Goal: Task Accomplishment & Management: Manage account settings

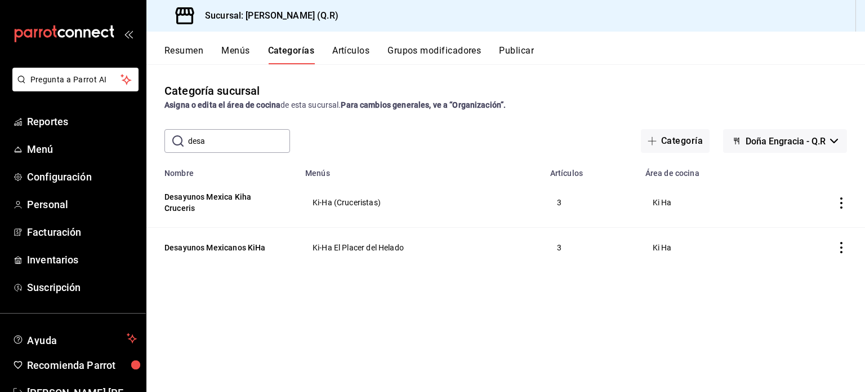
drag, startPoint x: 239, startPoint y: 146, endPoint x: 169, endPoint y: 137, distance: 70.5
click at [169, 137] on div "​ desa ​" at bounding box center [228, 141] width 126 height 24
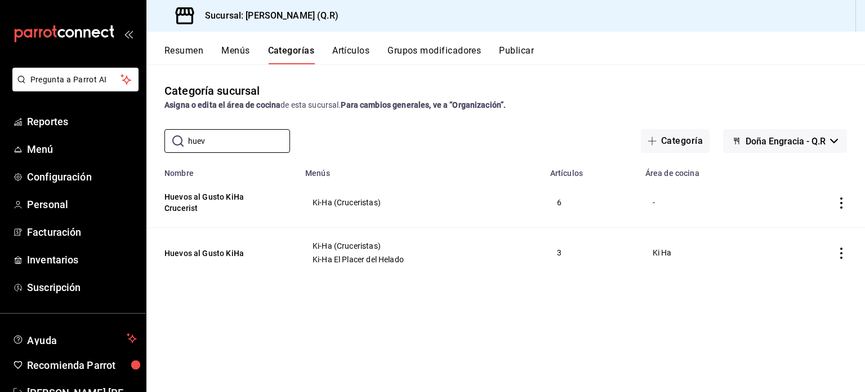
type input "huev"
click at [842, 251] on icon "actions" at bounding box center [841, 252] width 11 height 11
click at [802, 276] on span "Editar" at bounding box center [807, 279] width 29 height 12
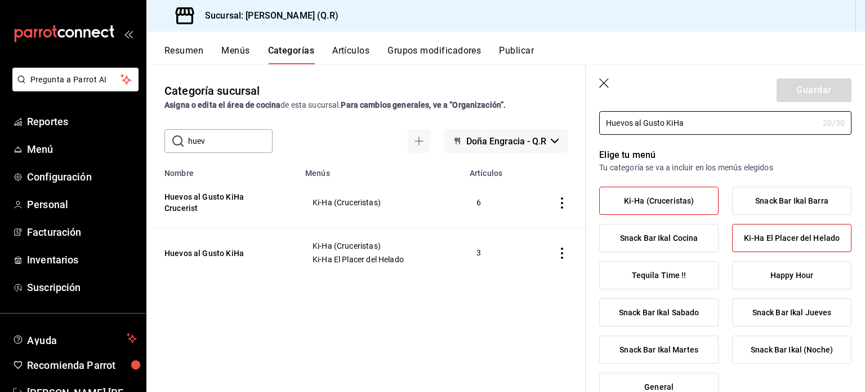
scroll to position [58, 0]
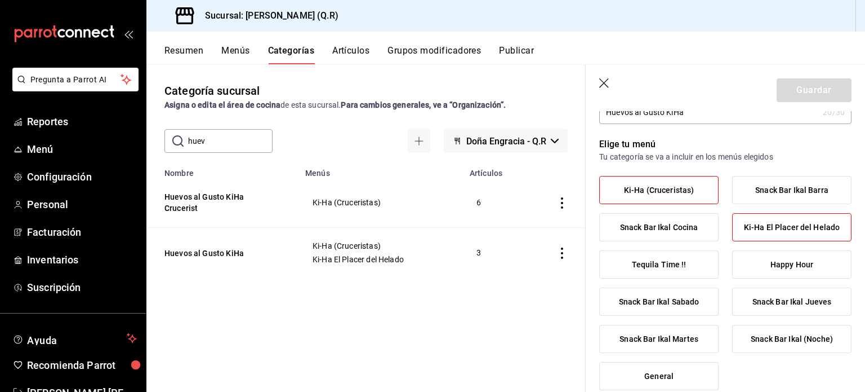
click at [678, 189] on span "Ki-Ha (Cruceristas)" at bounding box center [659, 190] width 70 height 10
click at [0, 0] on input "Ki-Ha (Cruceristas)" at bounding box center [0, 0] width 0 height 0
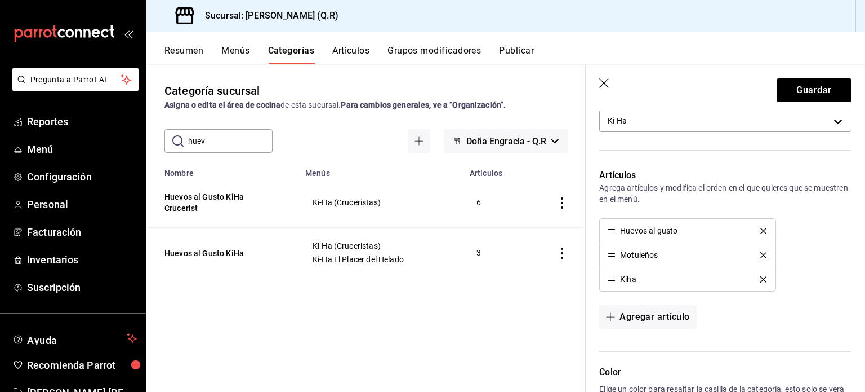
scroll to position [414, 0]
click at [805, 92] on button "Guardar" at bounding box center [814, 90] width 75 height 24
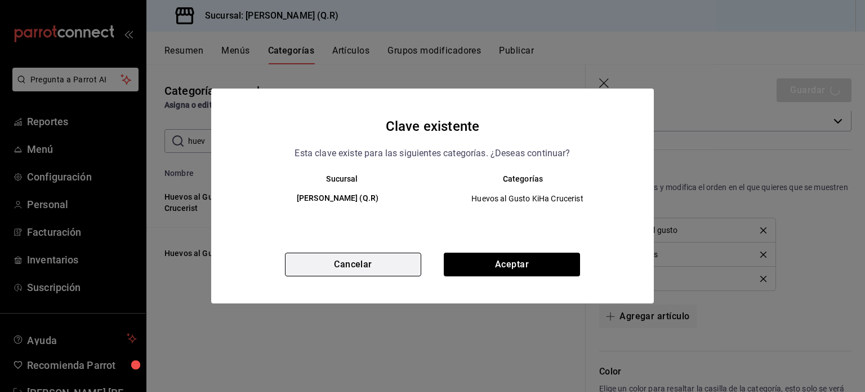
click at [370, 264] on button "Cancelar" at bounding box center [353, 264] width 136 height 24
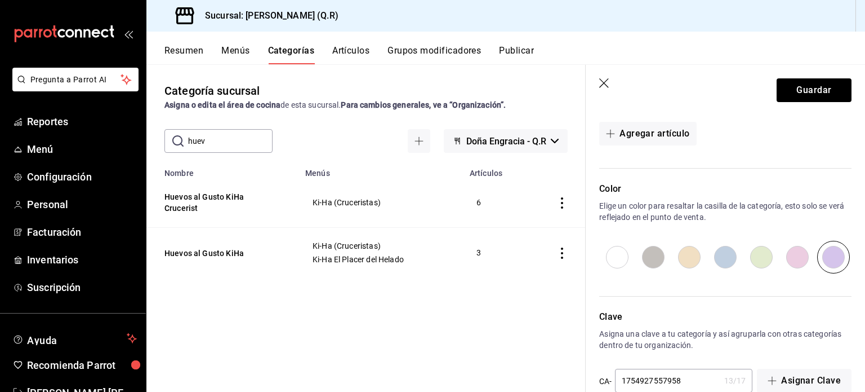
scroll to position [620, 0]
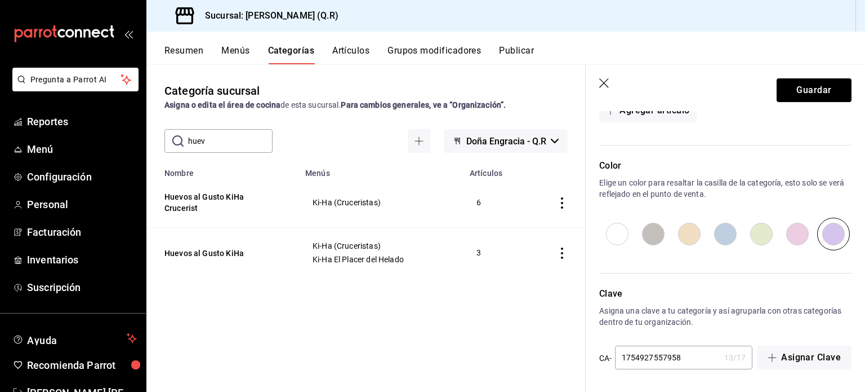
click at [684, 354] on input "1754927557958" at bounding box center [667, 357] width 105 height 23
type input "1754927557959"
click at [802, 90] on button "Guardar" at bounding box center [814, 90] width 75 height 24
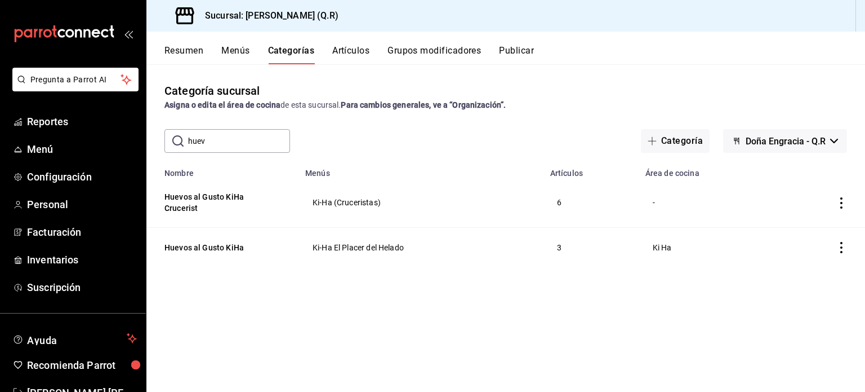
click at [841, 199] on icon "actions" at bounding box center [842, 202] width 2 height 11
click at [802, 229] on span "Editar" at bounding box center [807, 230] width 29 height 12
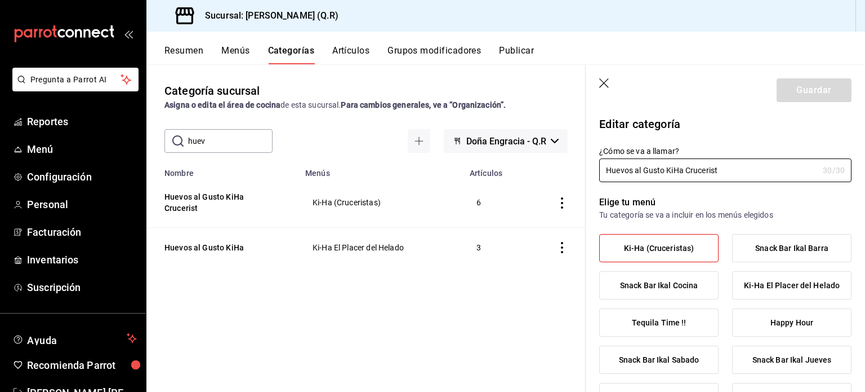
radio input "false"
radio input "true"
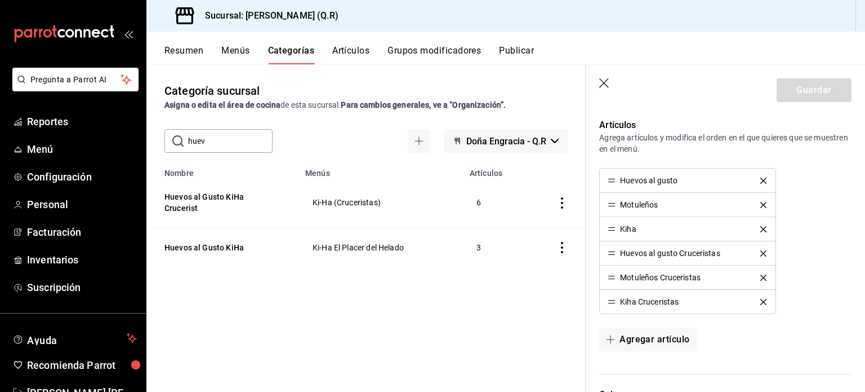
scroll to position [464, 0]
click at [761, 178] on icon "delete" at bounding box center [764, 180] width 6 height 6
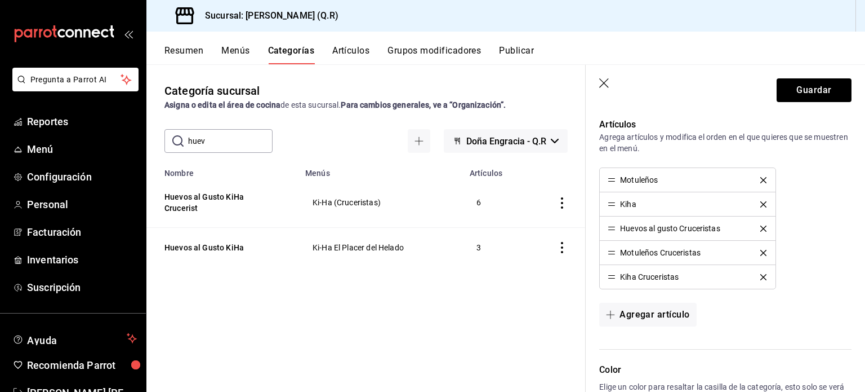
click at [761, 178] on icon "delete" at bounding box center [764, 180] width 6 height 6
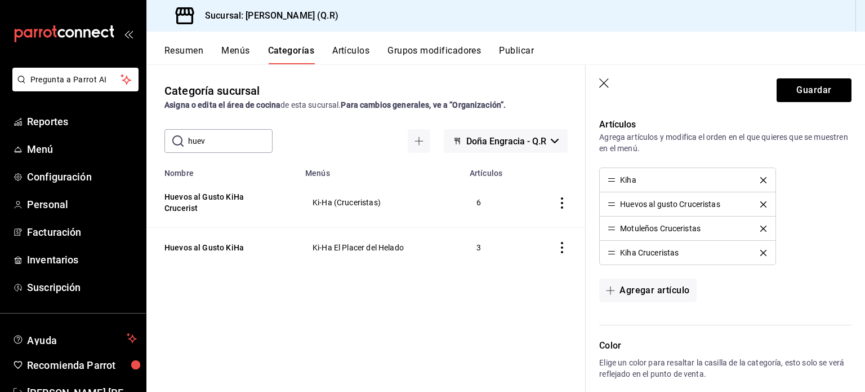
click at [761, 178] on icon "delete" at bounding box center [764, 180] width 6 height 6
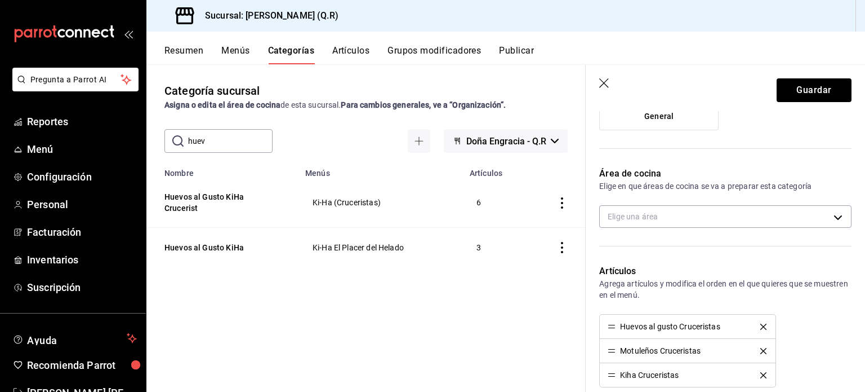
scroll to position [318, 0]
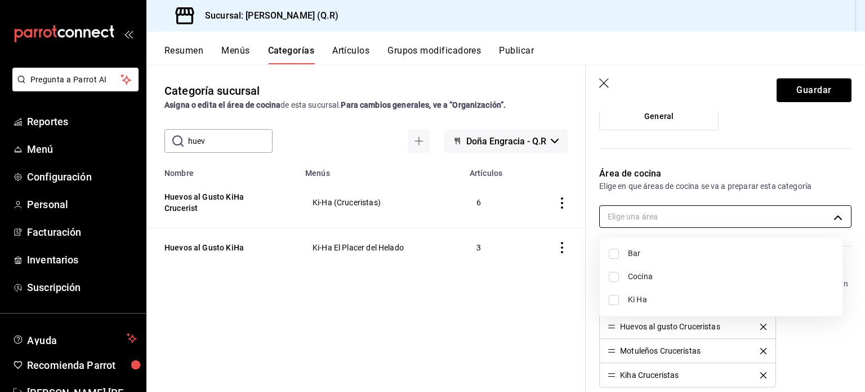
click at [825, 210] on body "Pregunta a Parrot AI Reportes Menú Configuración Personal Facturación Inventari…" at bounding box center [432, 196] width 865 height 392
click at [647, 299] on span "Ki Ha" at bounding box center [731, 300] width 206 height 12
type input "b7170c44-77f3-4d62-89ab-8059bb15bf0a"
checkbox input "true"
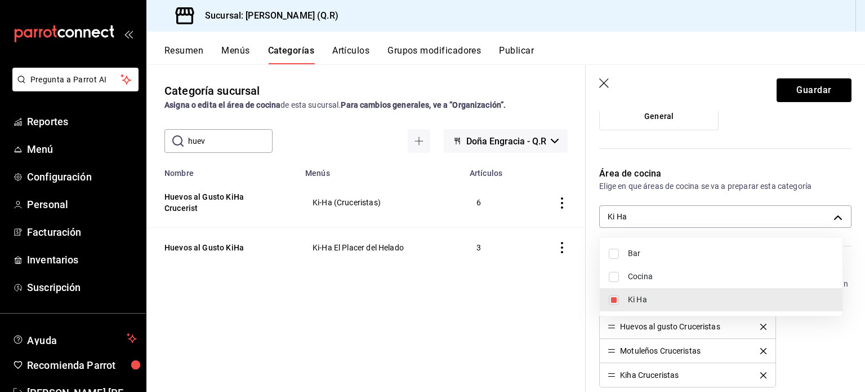
click at [808, 90] on div at bounding box center [432, 196] width 865 height 392
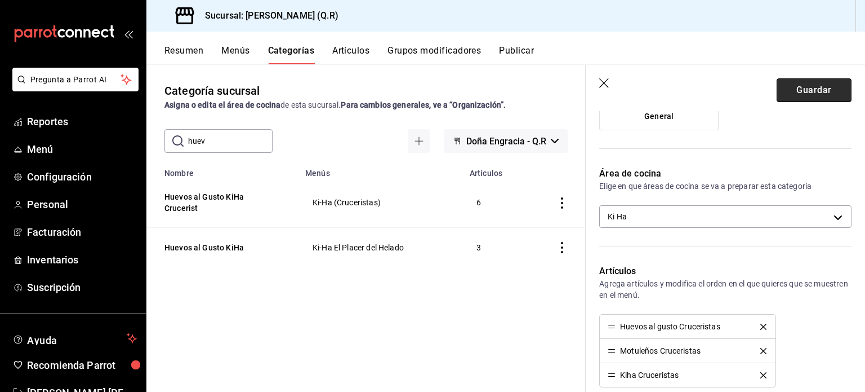
click at [808, 90] on button "Guardar" at bounding box center [814, 90] width 75 height 24
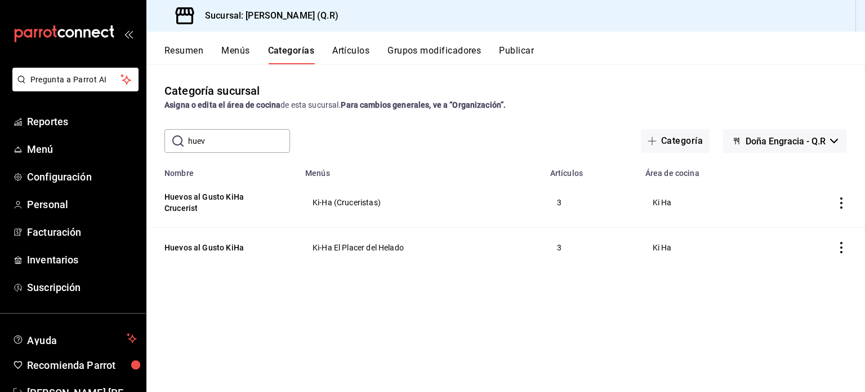
click at [523, 47] on button "Publicar" at bounding box center [516, 54] width 35 height 19
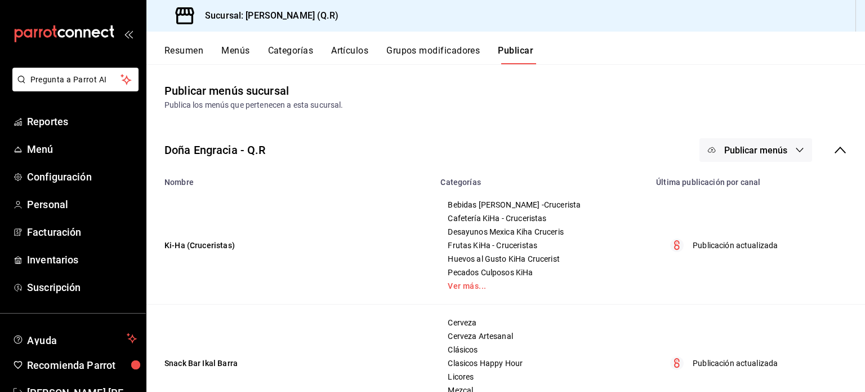
click at [749, 150] on span "Publicar menús" at bounding box center [756, 150] width 63 height 11
click at [761, 190] on span "Punto de venta" at bounding box center [764, 187] width 54 height 12
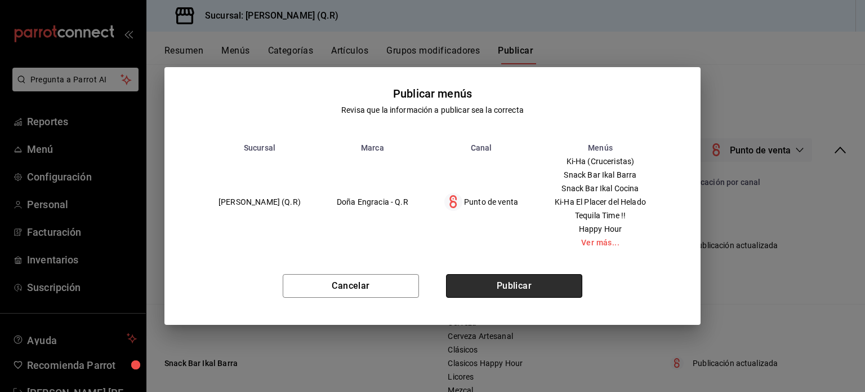
click at [536, 281] on button "Publicar" at bounding box center [514, 286] width 136 height 24
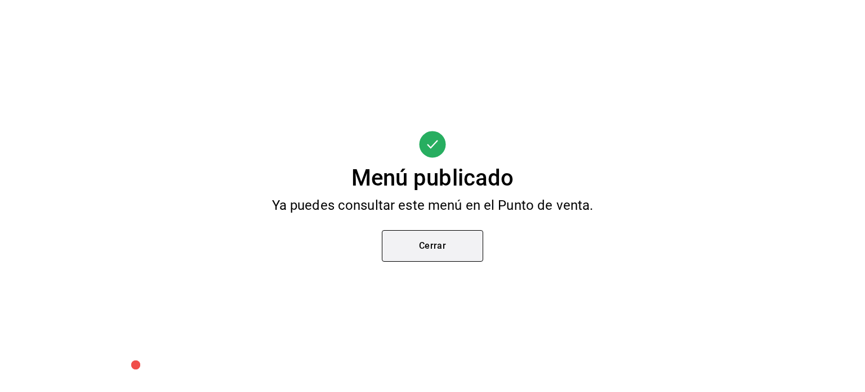
click at [428, 246] on button "Cerrar" at bounding box center [432, 246] width 101 height 32
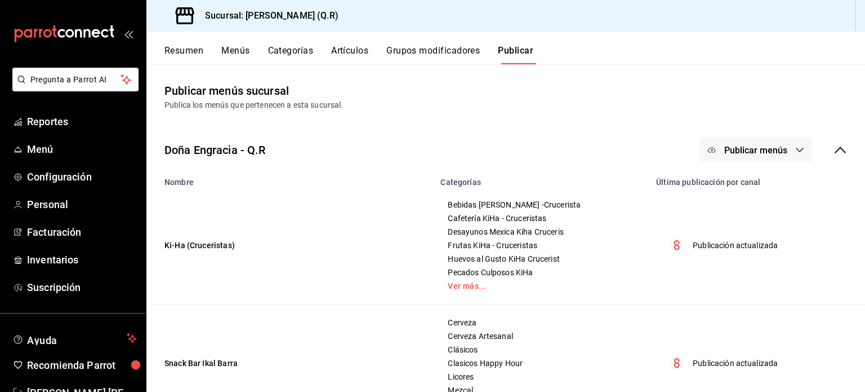
click at [295, 52] on button "Categorías" at bounding box center [291, 54] width 46 height 19
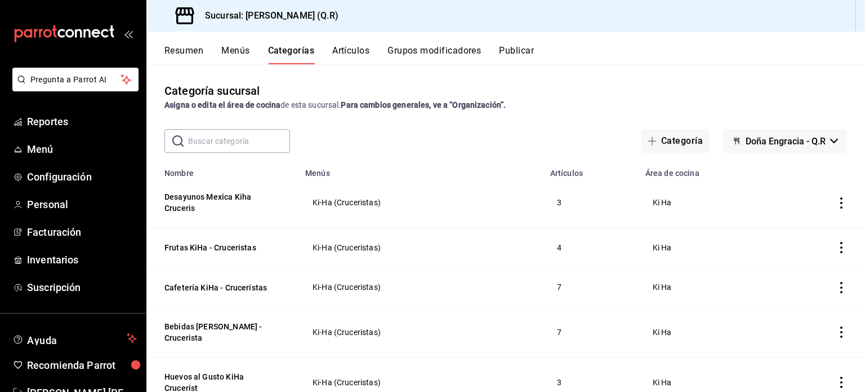
click at [241, 137] on input "text" at bounding box center [239, 141] width 102 height 23
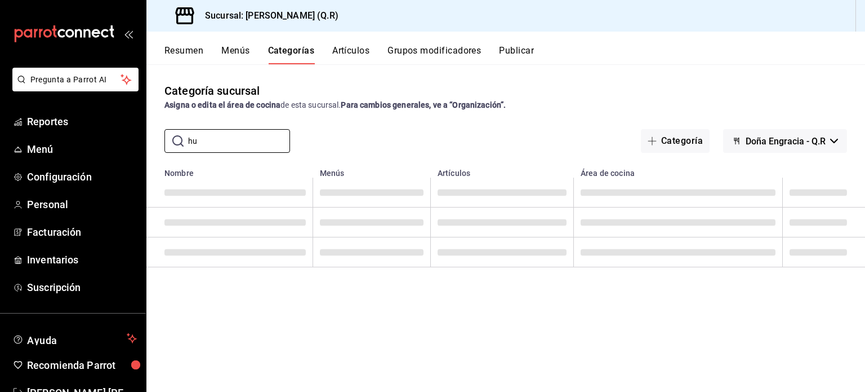
type input "h"
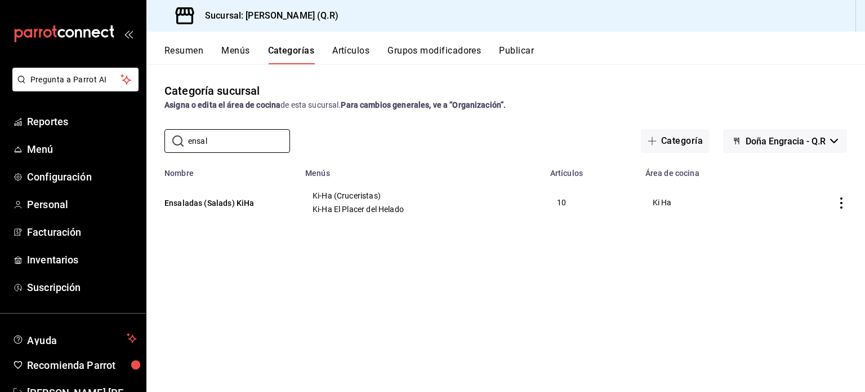
type input "ensal"
click at [842, 202] on icon "actions" at bounding box center [841, 202] width 11 height 11
click at [805, 251] on span "Duplicar" at bounding box center [807, 253] width 29 height 12
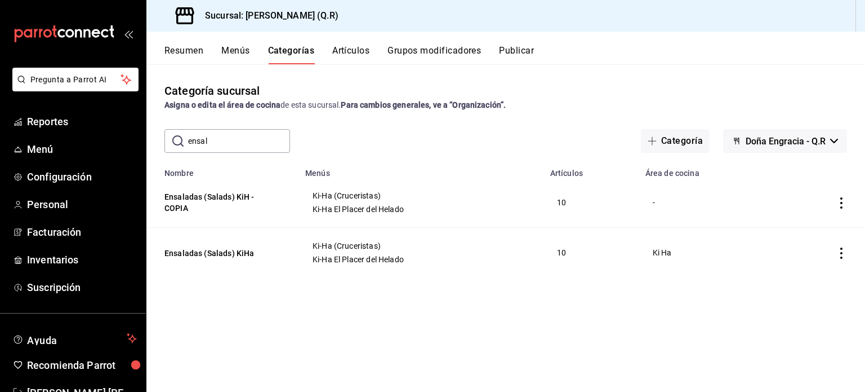
click at [842, 251] on icon "actions" at bounding box center [841, 252] width 11 height 11
click at [798, 279] on span "Editar" at bounding box center [807, 279] width 29 height 12
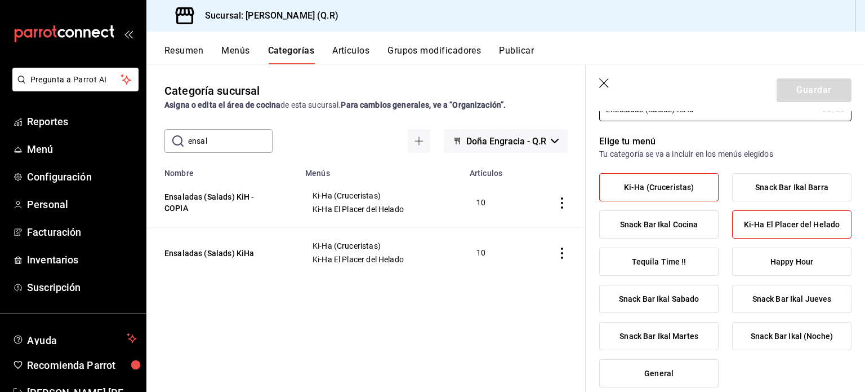
scroll to position [63, 0]
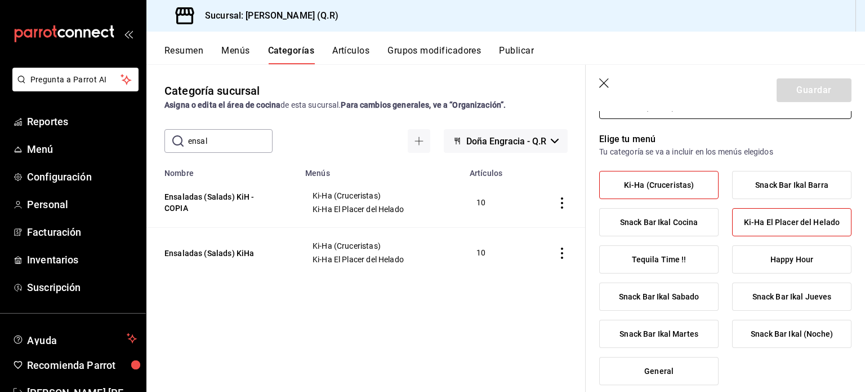
click at [669, 184] on span "Ki-Ha (Cruceristas)" at bounding box center [659, 185] width 70 height 10
click at [0, 0] on input "Ki-Ha (Cruceristas)" at bounding box center [0, 0] width 0 height 0
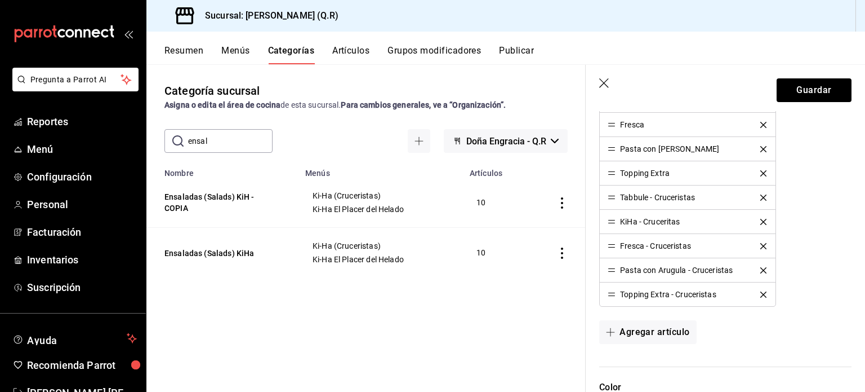
scroll to position [571, 0]
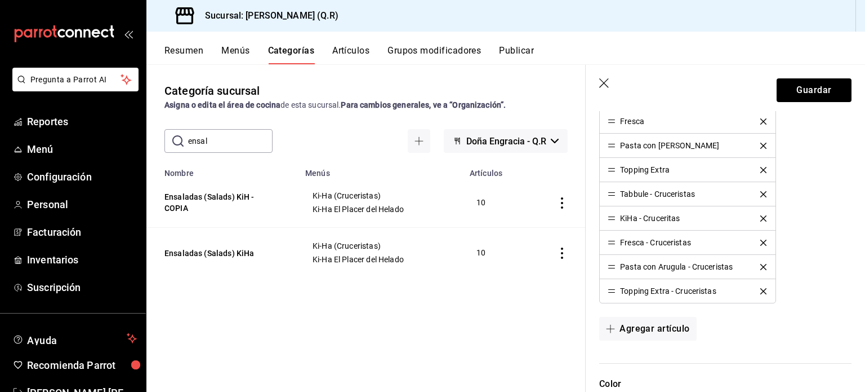
click at [761, 192] on icon "delete" at bounding box center [764, 194] width 6 height 6
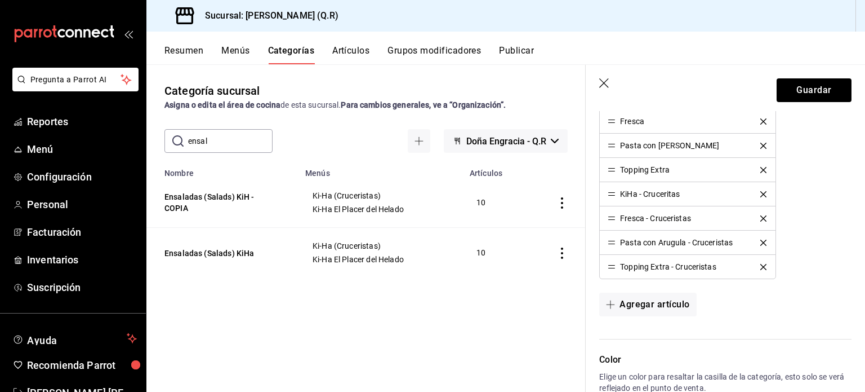
click at [761, 192] on icon "delete" at bounding box center [764, 194] width 6 height 6
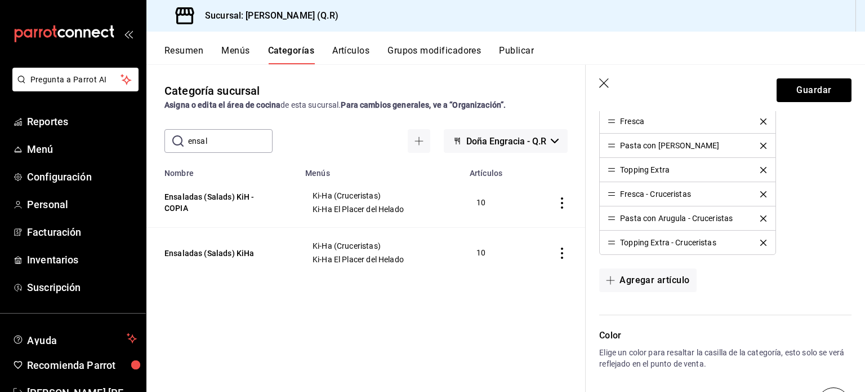
click at [761, 192] on icon "delete" at bounding box center [764, 194] width 6 height 6
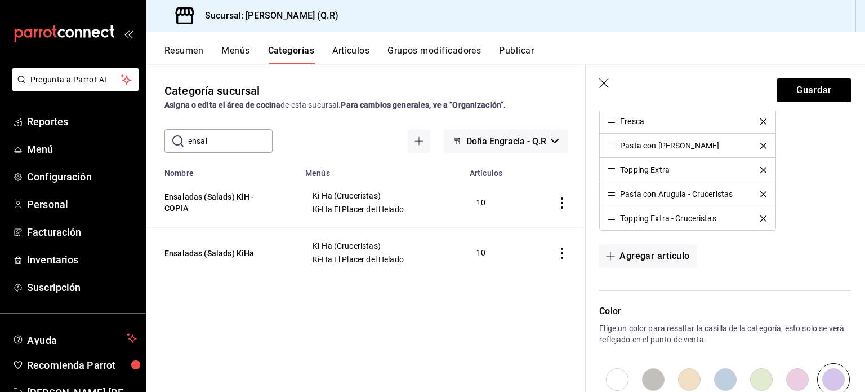
click at [761, 192] on icon "delete" at bounding box center [764, 194] width 6 height 6
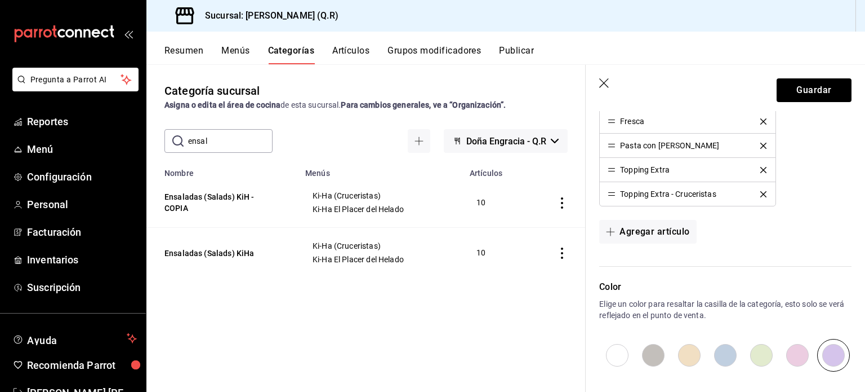
click at [761, 192] on icon "delete" at bounding box center [764, 194] width 6 height 6
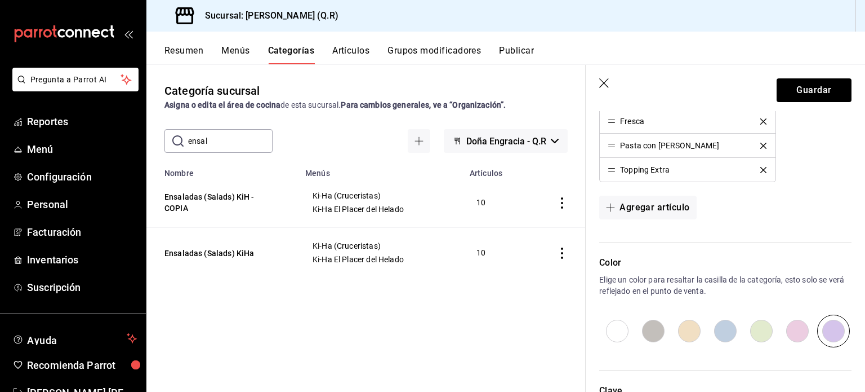
scroll to position [668, 0]
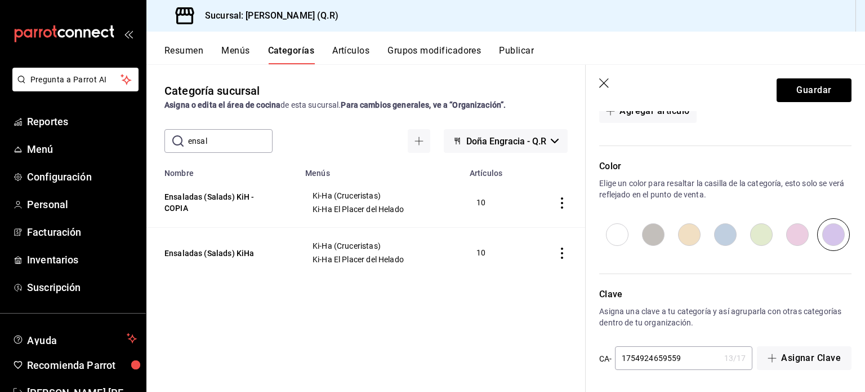
click at [685, 357] on input "1754924659559" at bounding box center [667, 357] width 105 height 23
type input "1754924659550"
click at [802, 92] on button "Guardar" at bounding box center [814, 90] width 75 height 24
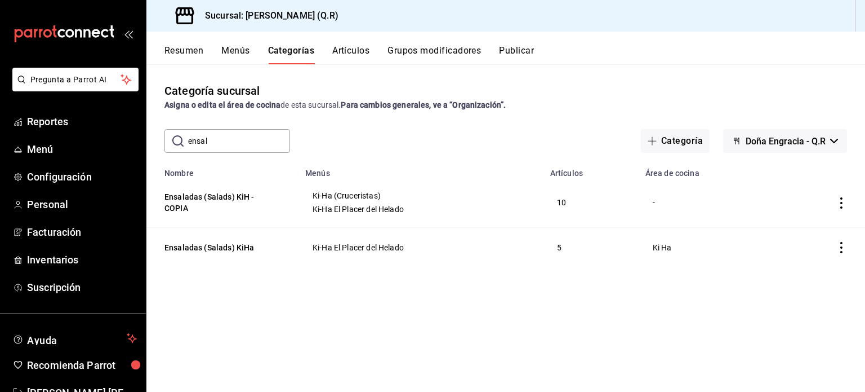
click at [841, 202] on icon "actions" at bounding box center [841, 202] width 11 height 11
click at [808, 229] on span "Editar" at bounding box center [807, 230] width 29 height 12
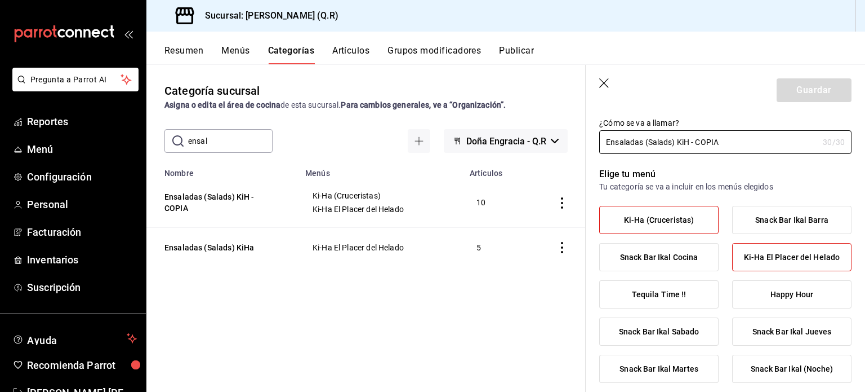
scroll to position [32, 0]
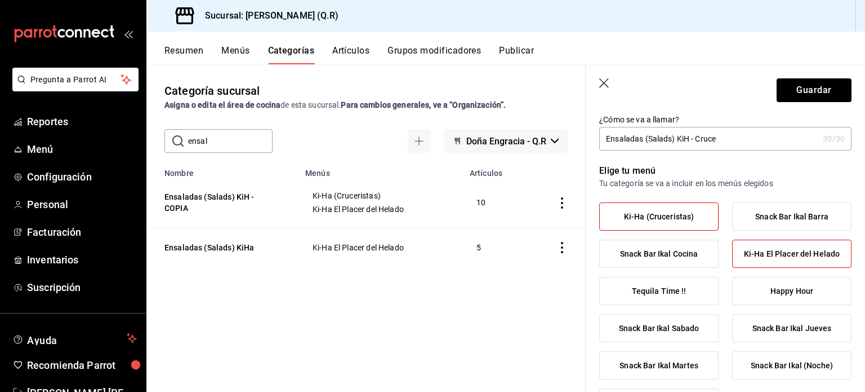
click at [696, 141] on input "Ensaladas (Salads) KiH - Cruce" at bounding box center [708, 138] width 219 height 23
type input "Ensaladas(Salad) KiHA -Cruceri"
click at [792, 255] on span "Ki-Ha El Placer del Helado" at bounding box center [792, 254] width 96 height 10
click at [0, 0] on input "Ki-Ha El Placer del Helado" at bounding box center [0, 0] width 0 height 0
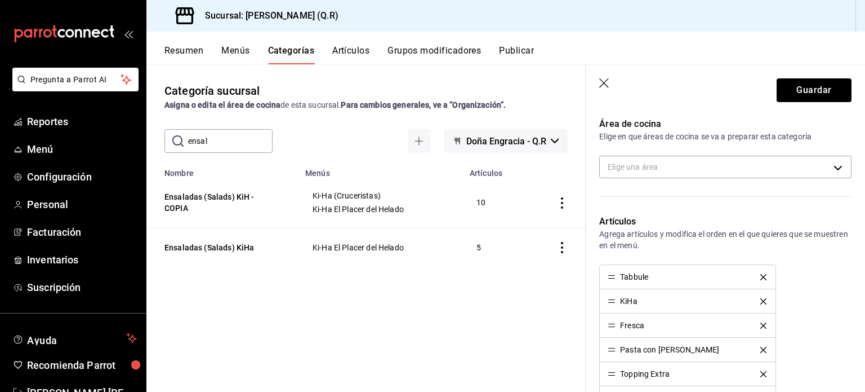
scroll to position [370, 0]
click at [761, 273] on icon "delete" at bounding box center [764, 275] width 6 height 6
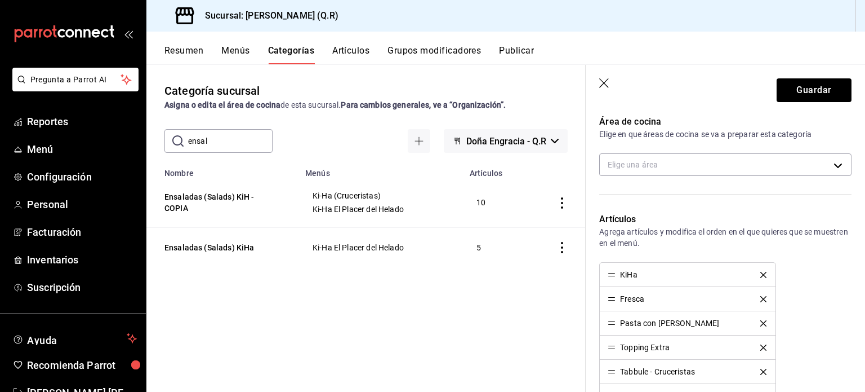
click at [761, 273] on icon "delete" at bounding box center [764, 275] width 6 height 6
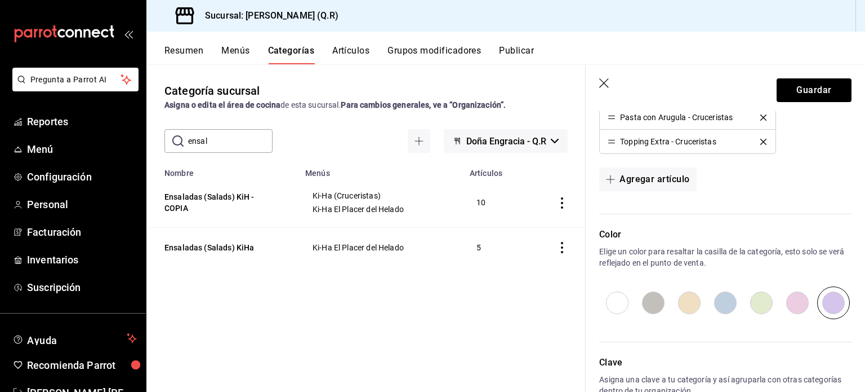
scroll to position [668, 0]
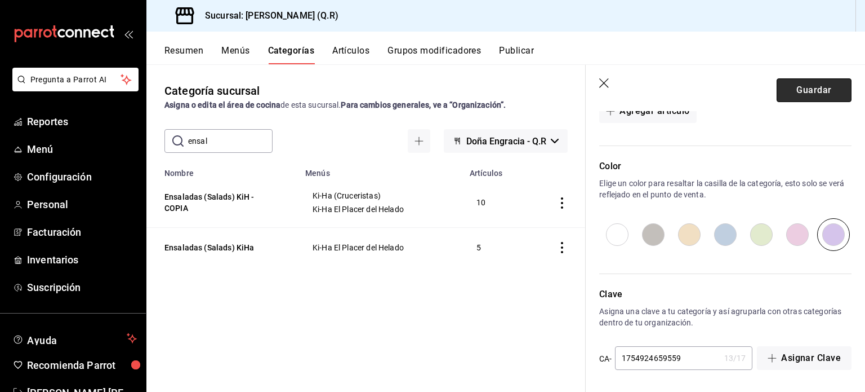
click at [805, 92] on button "Guardar" at bounding box center [814, 90] width 75 height 24
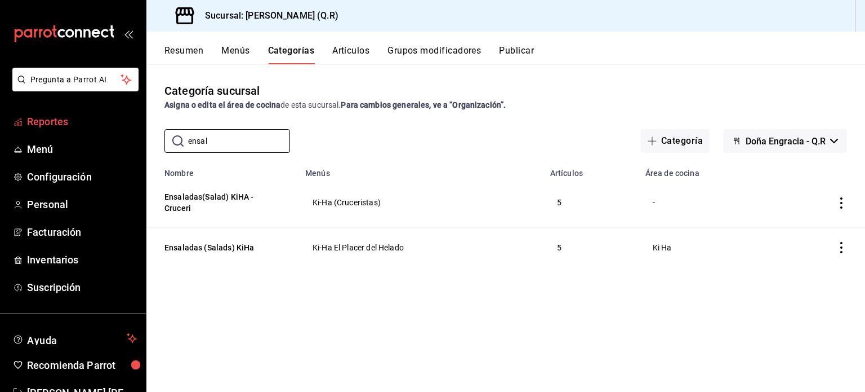
drag, startPoint x: 232, startPoint y: 143, endPoint x: 127, endPoint y: 132, distance: 104.8
click at [127, 132] on div "Pregunta a Parrot AI Reportes Menú Configuración Personal Facturación Inventari…" at bounding box center [432, 196] width 865 height 392
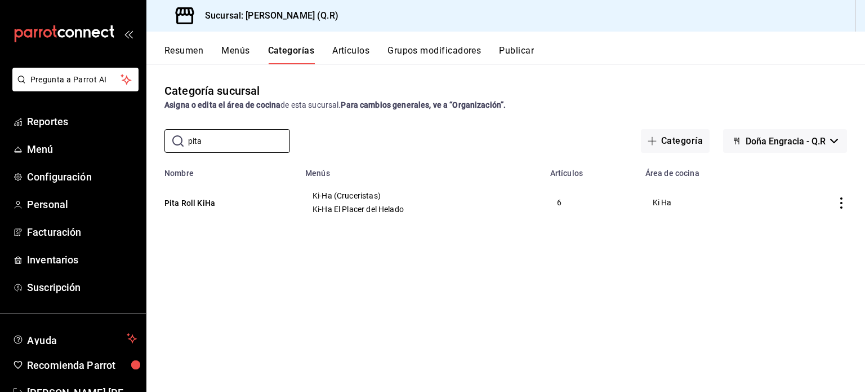
type input "pita"
click at [841, 202] on icon "actions" at bounding box center [841, 202] width 11 height 11
click at [809, 250] on span "Duplicar" at bounding box center [807, 253] width 29 height 12
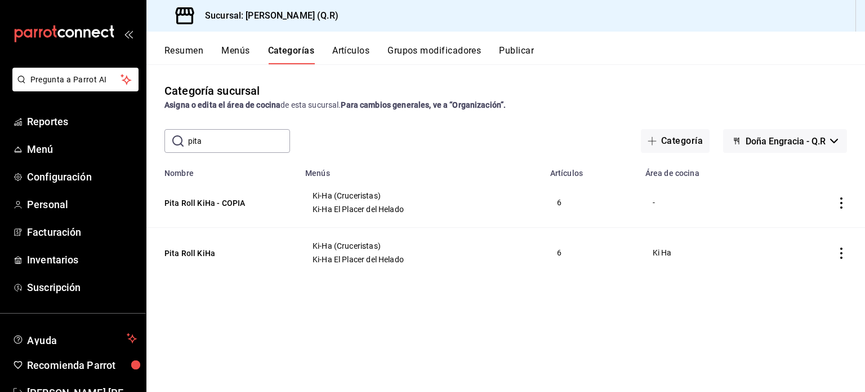
click at [843, 250] on icon "actions" at bounding box center [841, 252] width 11 height 11
click at [798, 278] on span "Editar" at bounding box center [807, 279] width 29 height 12
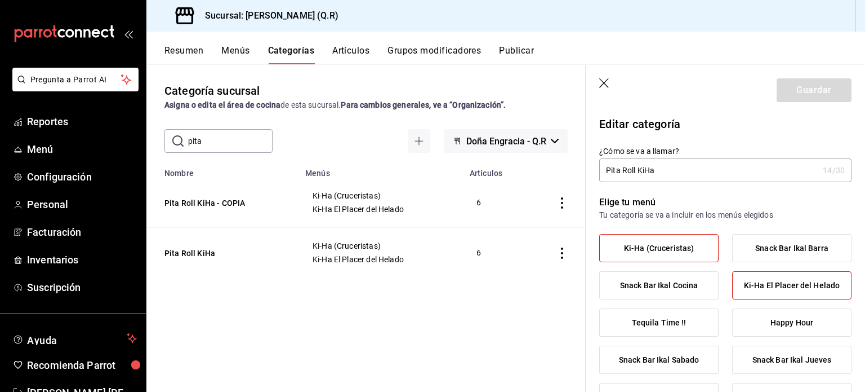
click at [672, 245] on span "Ki-Ha (Cruceristas)" at bounding box center [659, 248] width 70 height 10
click at [0, 0] on input "Ki-Ha (Cruceristas)" at bounding box center [0, 0] width 0 height 0
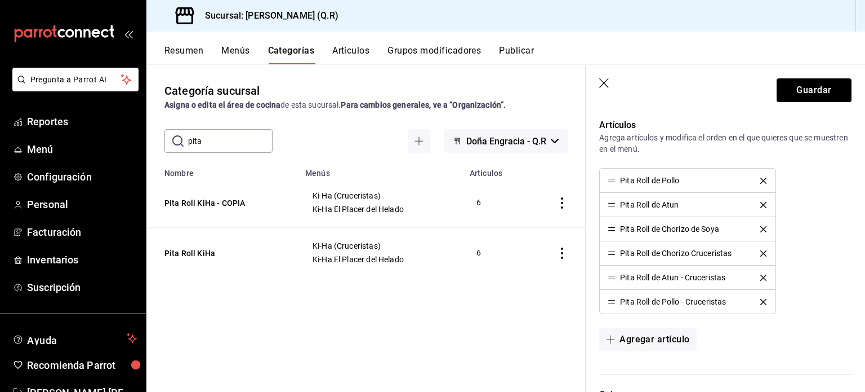
scroll to position [464, 0]
click at [761, 250] on icon "delete" at bounding box center [764, 253] width 6 height 6
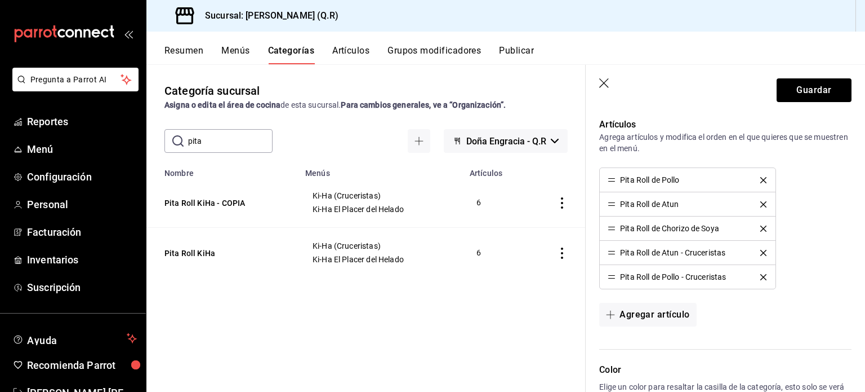
click at [761, 250] on icon "delete" at bounding box center [764, 253] width 6 height 6
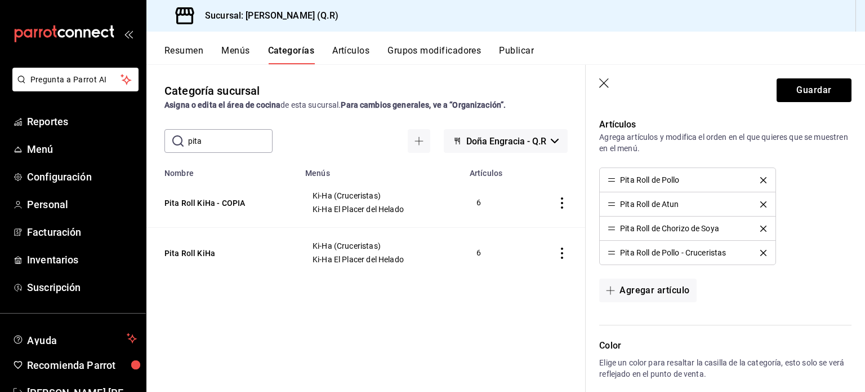
click at [761, 250] on icon "delete" at bounding box center [764, 253] width 6 height 6
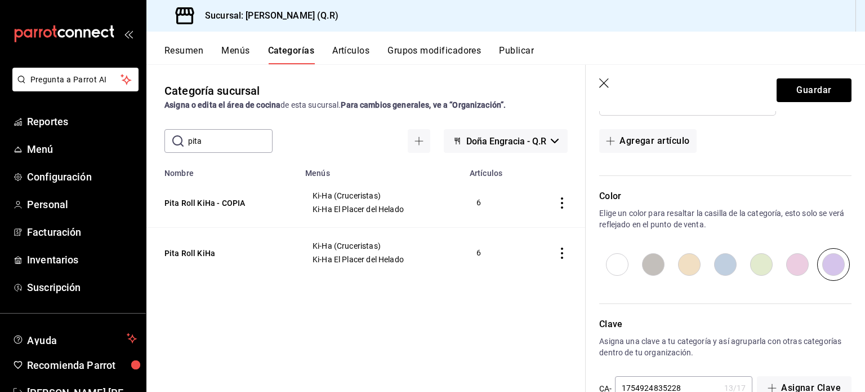
scroll to position [620, 0]
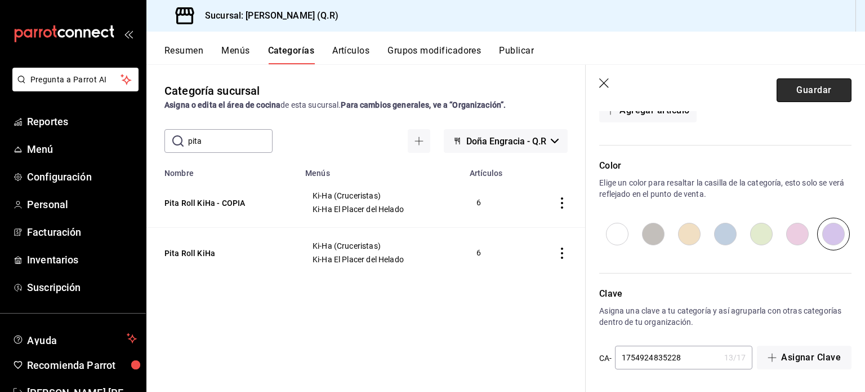
click at [803, 86] on button "Guardar" at bounding box center [814, 90] width 75 height 24
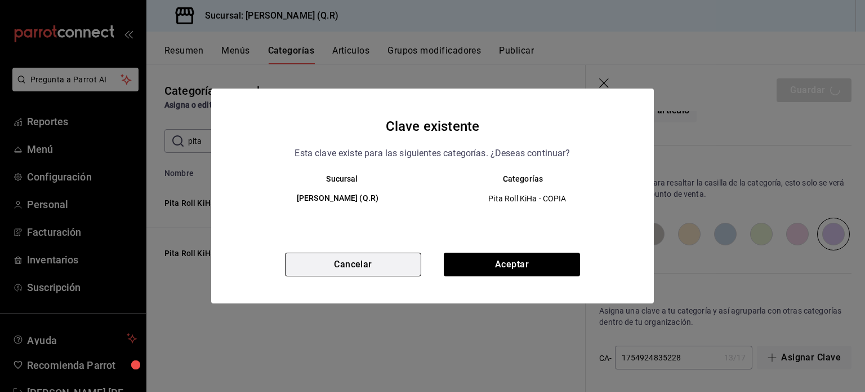
click at [358, 272] on button "Cancelar" at bounding box center [353, 264] width 136 height 24
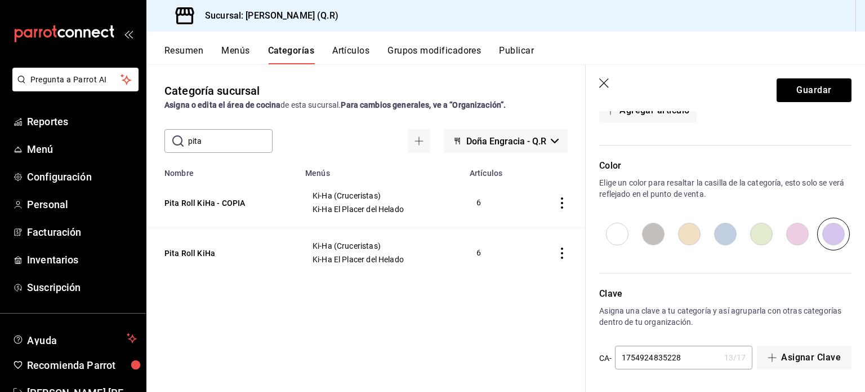
click at [686, 360] on input "1754924835228" at bounding box center [667, 357] width 105 height 23
type input "1754924835229"
click at [803, 82] on button "Guardar" at bounding box center [814, 90] width 75 height 24
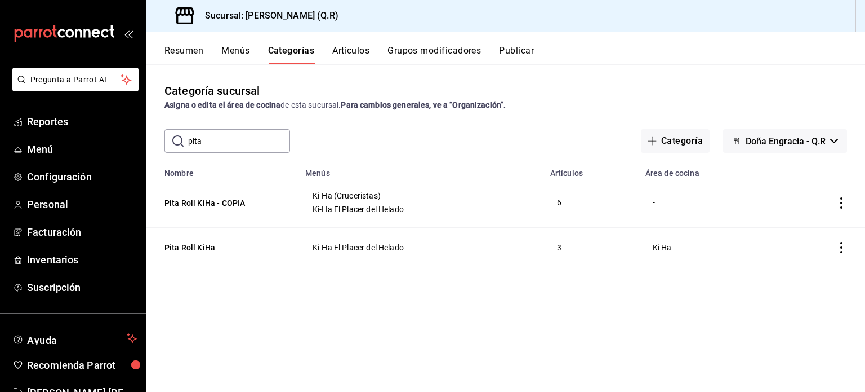
click at [842, 202] on icon "actions" at bounding box center [842, 202] width 2 height 11
click at [802, 230] on span "Editar" at bounding box center [807, 230] width 29 height 12
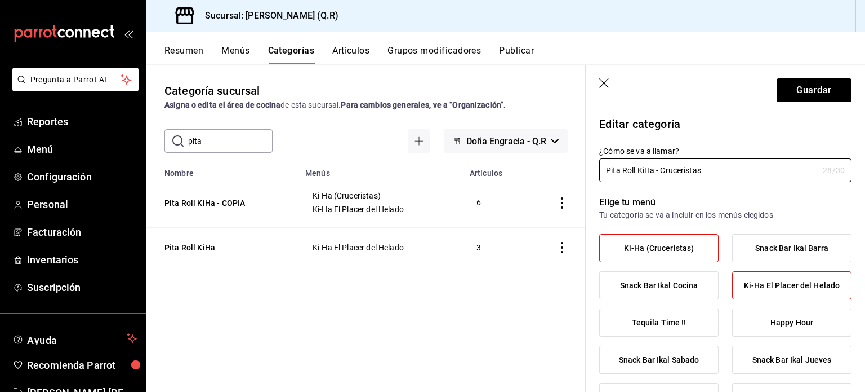
type input "Pita Roll KiHa - Cruceristas"
click at [781, 285] on span "Ki-Ha El Placer del Helado" at bounding box center [792, 286] width 96 height 10
click at [0, 0] on input "Ki-Ha El Placer del Helado" at bounding box center [0, 0] width 0 height 0
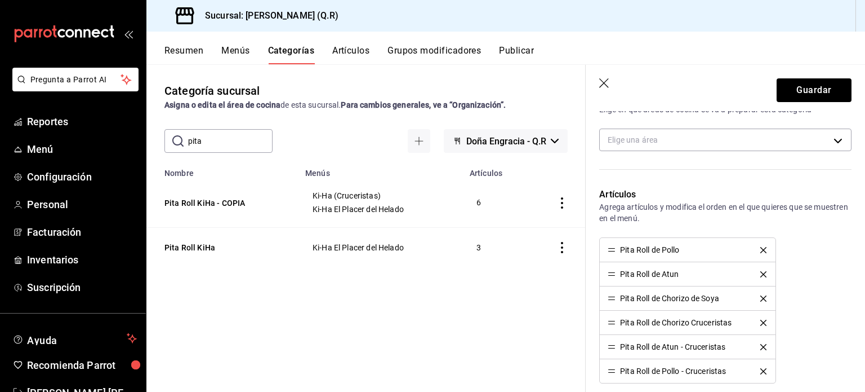
scroll to position [401, 0]
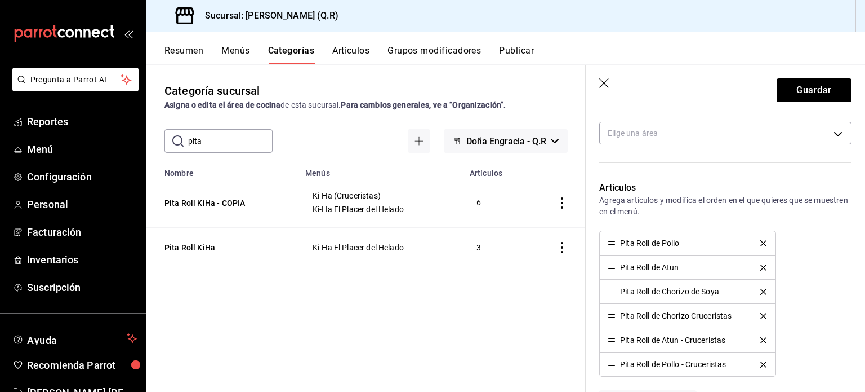
click at [761, 243] on icon "delete" at bounding box center [764, 243] width 6 height 6
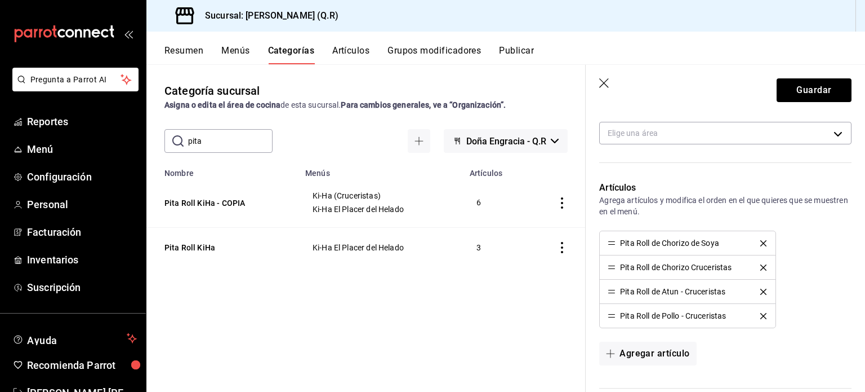
click at [761, 243] on icon "delete" at bounding box center [764, 243] width 6 height 6
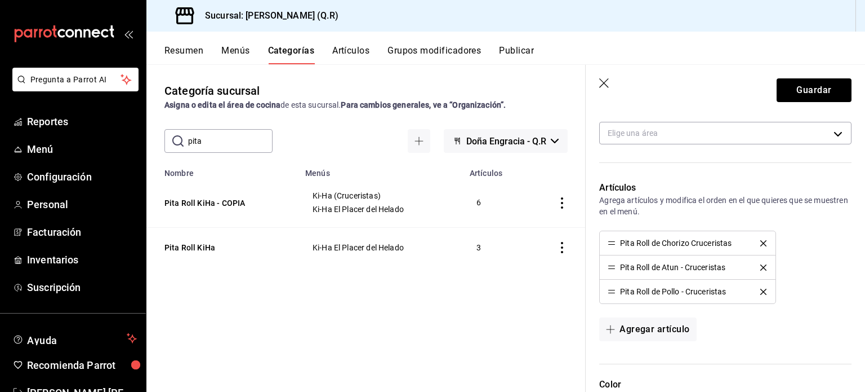
scroll to position [620, 0]
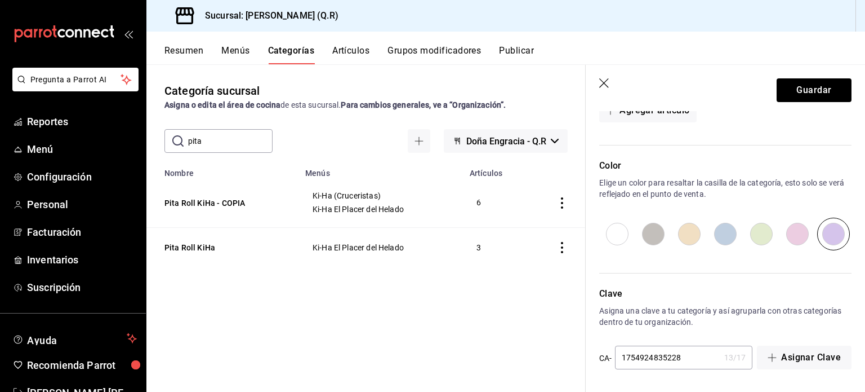
click at [695, 359] on input "1754924835228" at bounding box center [667, 357] width 105 height 23
click at [803, 94] on button "Guardar" at bounding box center [814, 90] width 75 height 24
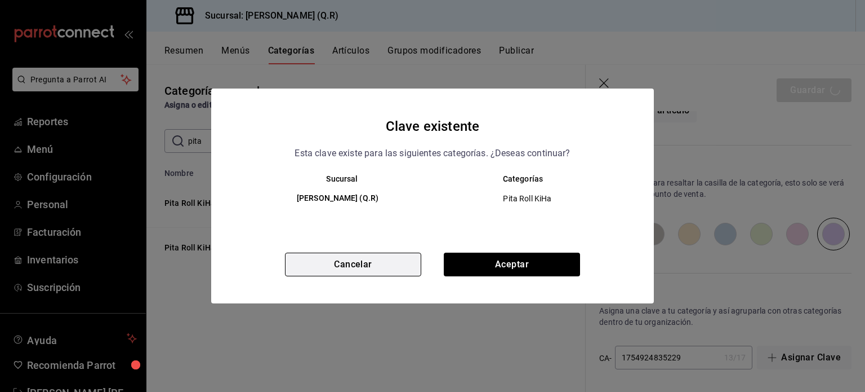
click at [349, 265] on button "Cancelar" at bounding box center [353, 264] width 136 height 24
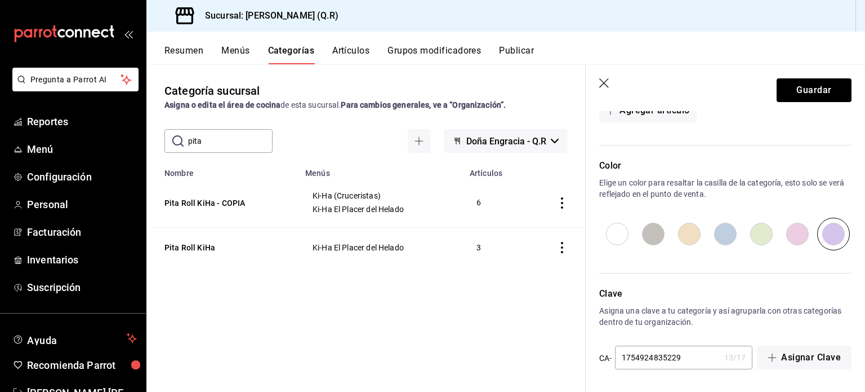
click at [677, 357] on input "1754924835229" at bounding box center [667, 357] width 105 height 23
type input "1754924835239"
click at [810, 92] on button "Guardar" at bounding box center [814, 90] width 75 height 24
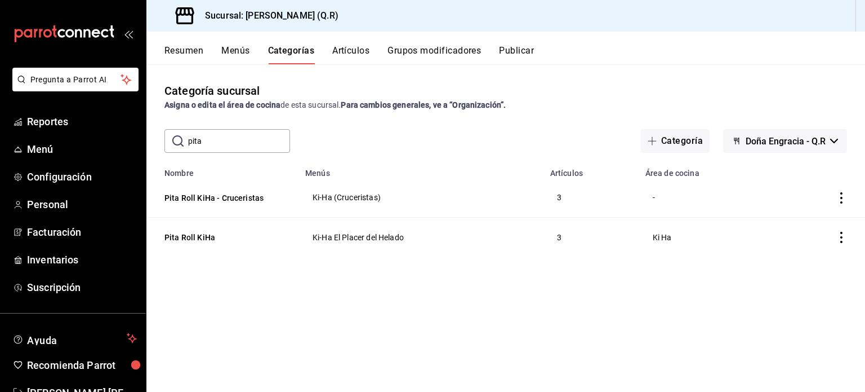
click at [840, 197] on icon "actions" at bounding box center [841, 197] width 11 height 11
click at [807, 229] on span "Editar" at bounding box center [807, 225] width 29 height 12
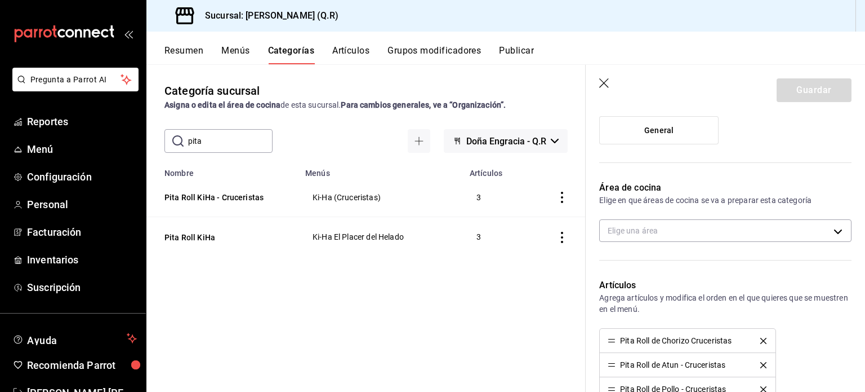
scroll to position [306, 0]
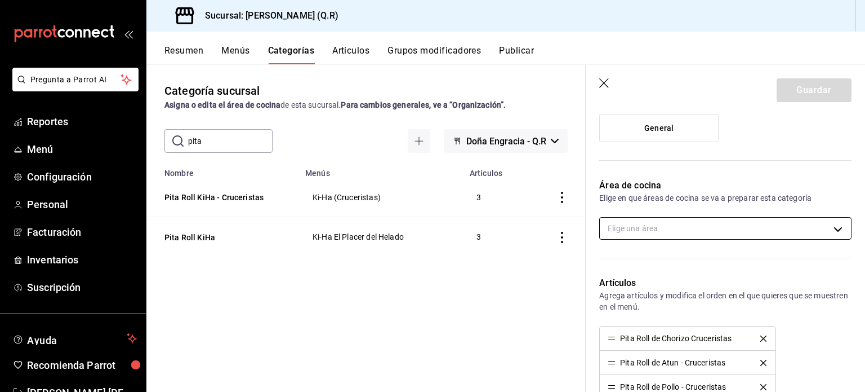
click at [831, 229] on body "Pregunta a Parrot AI Reportes Menú Configuración Personal Facturación Inventari…" at bounding box center [432, 196] width 865 height 392
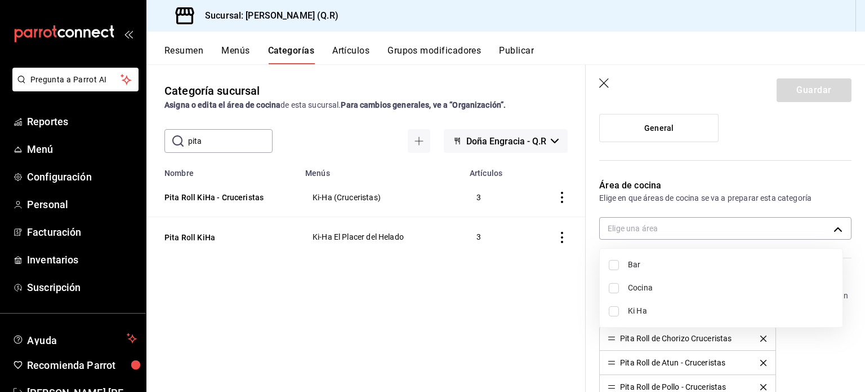
click at [650, 310] on span "Ki Ha" at bounding box center [731, 311] width 206 height 12
type input "b7170c44-77f3-4d62-89ab-8059bb15bf0a"
checkbox input "true"
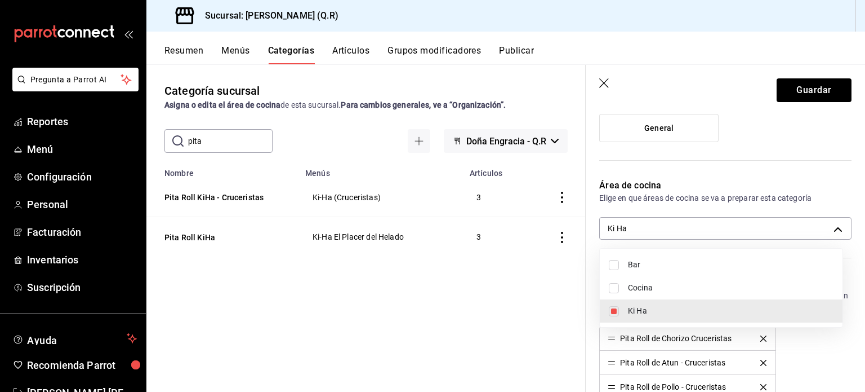
click at [805, 92] on div at bounding box center [432, 196] width 865 height 392
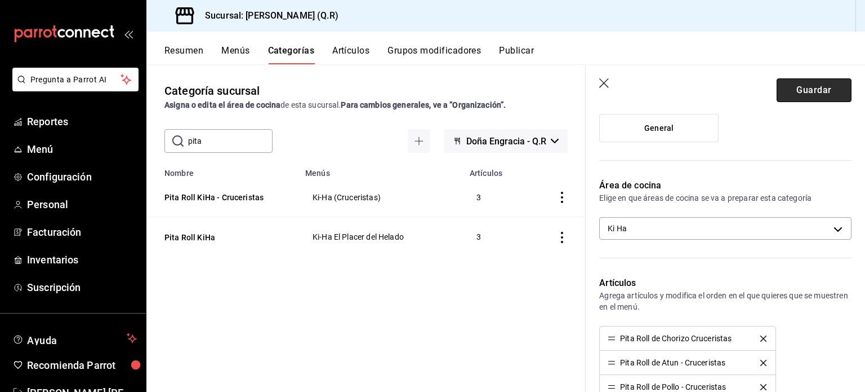
click at [799, 87] on button "Guardar" at bounding box center [814, 90] width 75 height 24
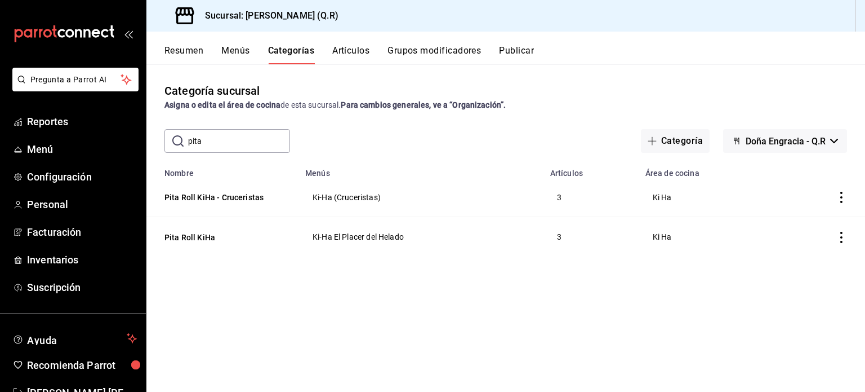
drag, startPoint x: 228, startPoint y: 143, endPoint x: 183, endPoint y: 137, distance: 45.4
click at [183, 137] on div "​ pita ​" at bounding box center [228, 141] width 126 height 24
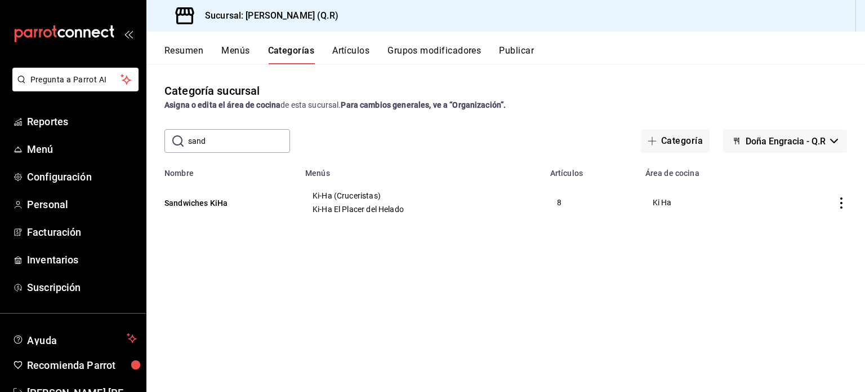
drag, startPoint x: 221, startPoint y: 145, endPoint x: 179, endPoint y: 138, distance: 42.9
click at [179, 138] on div "​ sand ​" at bounding box center [228, 141] width 126 height 24
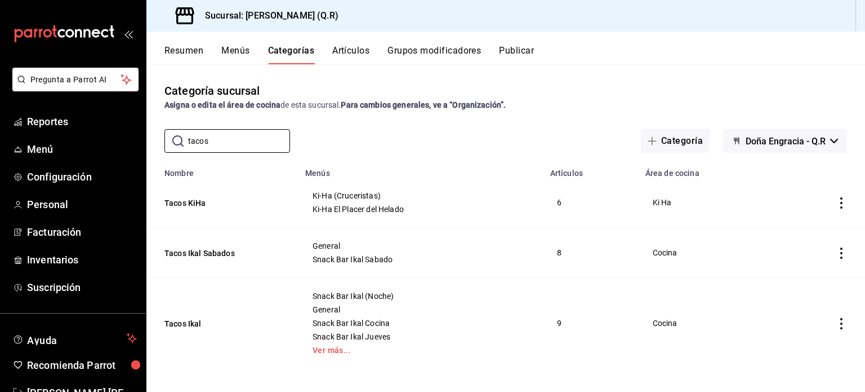
scroll to position [4, 0]
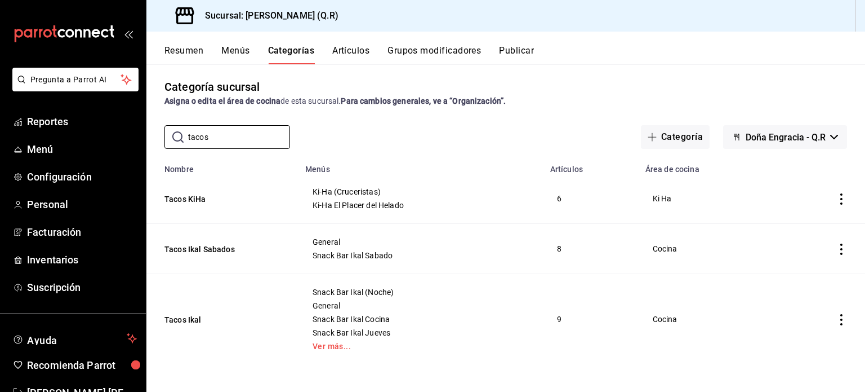
type input "tacos"
click at [836, 198] on icon "actions" at bounding box center [841, 198] width 11 height 11
click at [802, 248] on span "Duplicar" at bounding box center [799, 248] width 29 height 12
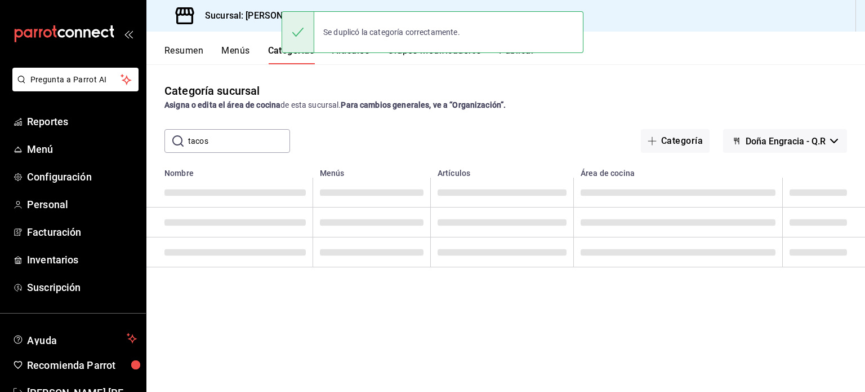
scroll to position [0, 0]
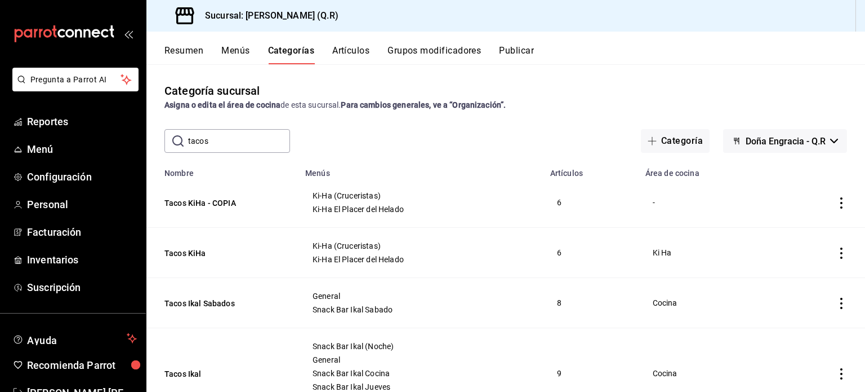
click at [841, 199] on icon "actions" at bounding box center [842, 202] width 2 height 11
click at [796, 228] on span "Editar" at bounding box center [799, 230] width 29 height 12
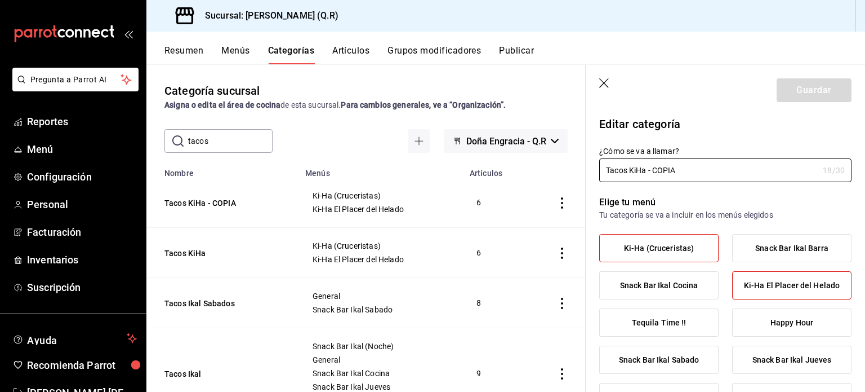
radio input "false"
radio input "true"
type input "Tacos KiHa - Cruceristas"
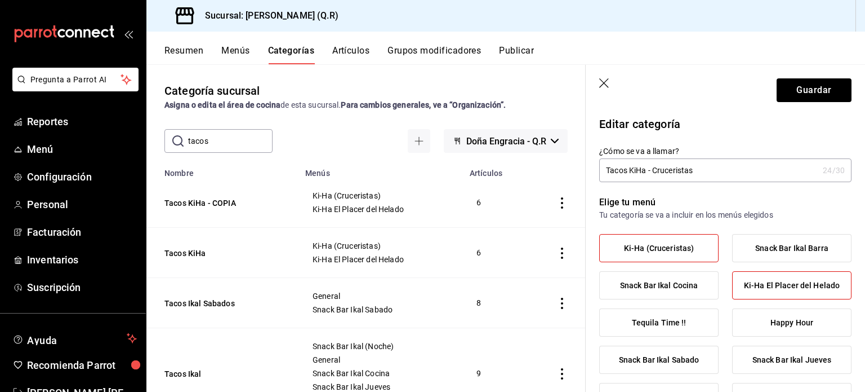
click at [803, 285] on span "Ki-Ha El Placer del Helado" at bounding box center [792, 286] width 96 height 10
click at [0, 0] on input "Ki-Ha El Placer del Helado" at bounding box center [0, 0] width 0 height 0
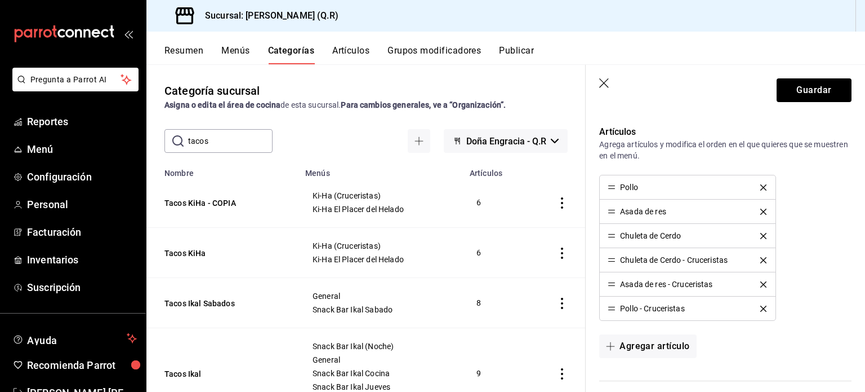
scroll to position [457, 0]
click at [761, 184] on icon "delete" at bounding box center [764, 187] width 6 height 6
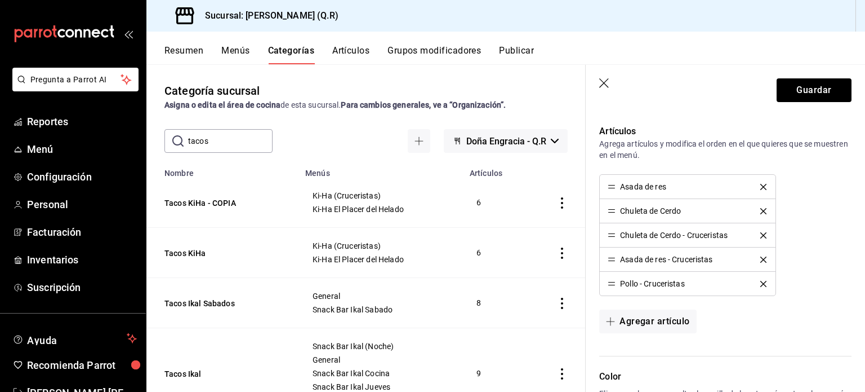
click at [761, 184] on icon "delete" at bounding box center [764, 187] width 6 height 6
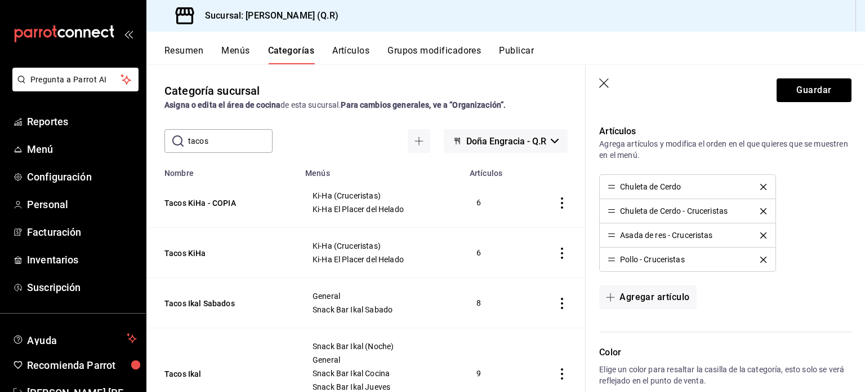
click at [761, 184] on icon "delete" at bounding box center [764, 187] width 6 height 6
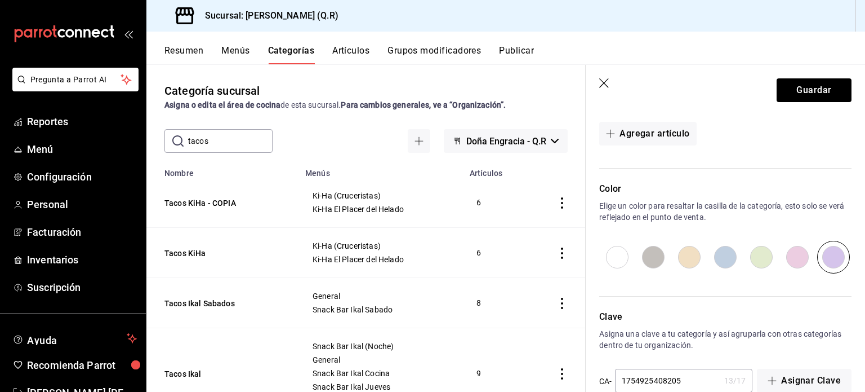
scroll to position [620, 0]
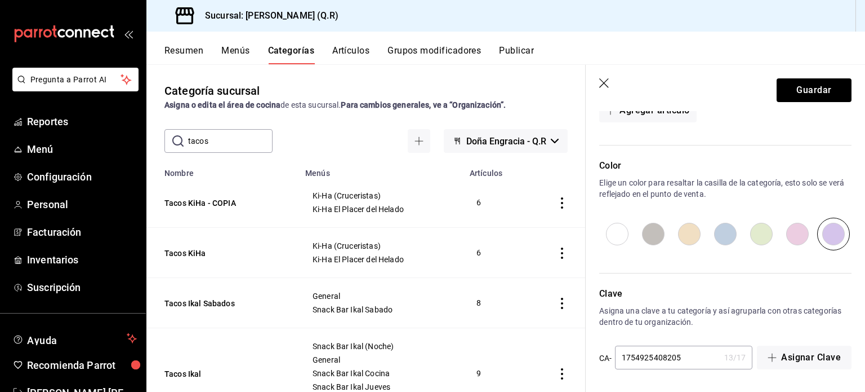
click at [683, 360] on input "1754925408205" at bounding box center [667, 357] width 105 height 23
type input "1754925408206"
click at [803, 90] on button "Guardar" at bounding box center [814, 90] width 75 height 24
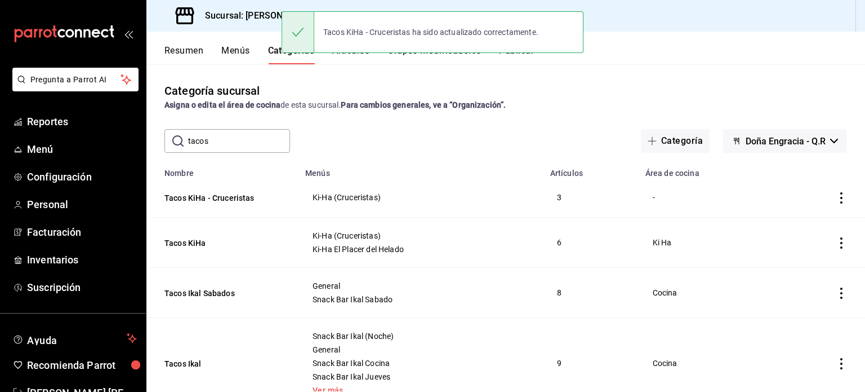
click at [836, 199] on icon "actions" at bounding box center [841, 197] width 11 height 11
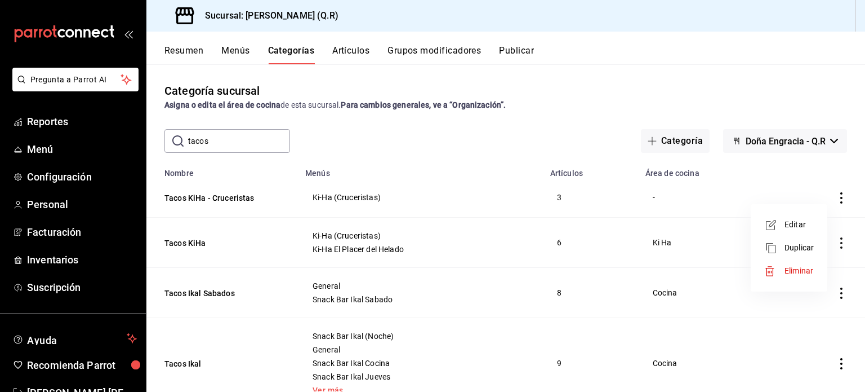
click at [797, 220] on span "Editar" at bounding box center [799, 225] width 29 height 12
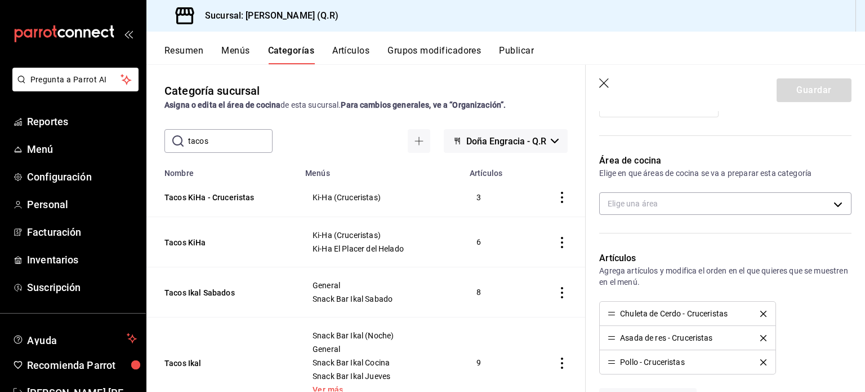
scroll to position [330, 0]
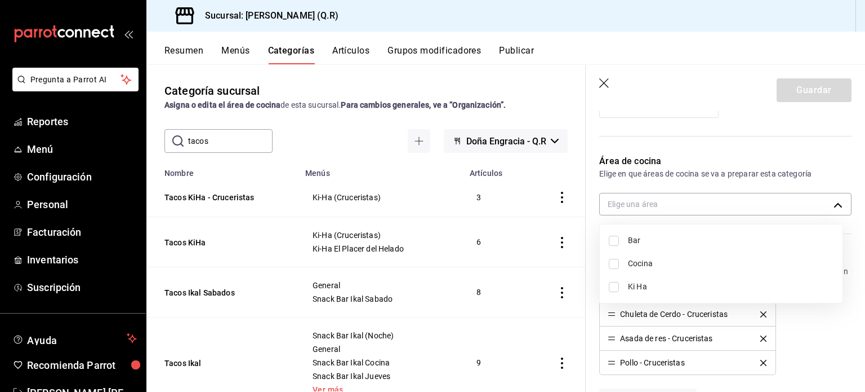
click at [831, 201] on body "Pregunta a Parrot AI Reportes Menú Configuración Personal Facturación Inventari…" at bounding box center [432, 196] width 865 height 392
click at [638, 287] on span "Ki Ha" at bounding box center [731, 287] width 206 height 12
type input "b7170c44-77f3-4d62-89ab-8059bb15bf0a"
checkbox input "true"
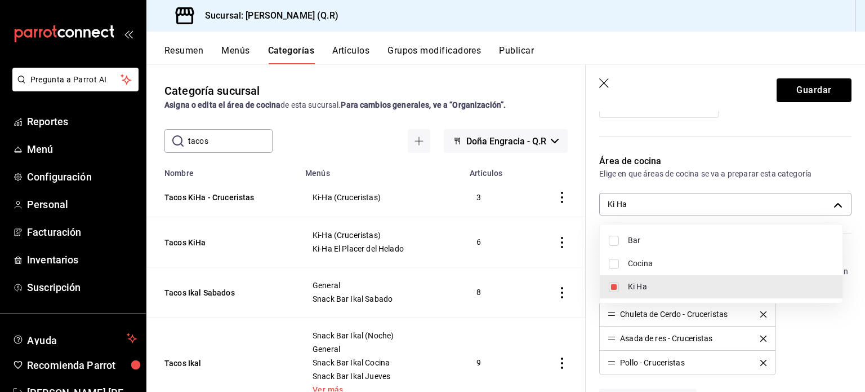
click at [804, 86] on div at bounding box center [432, 196] width 865 height 392
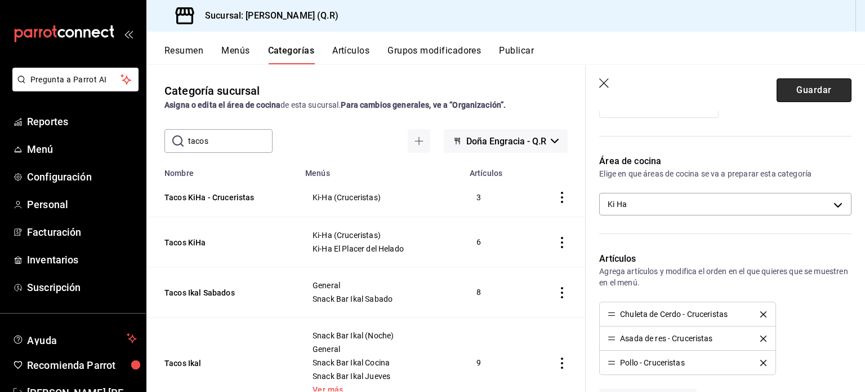
click at [807, 90] on button "Guardar" at bounding box center [814, 90] width 75 height 24
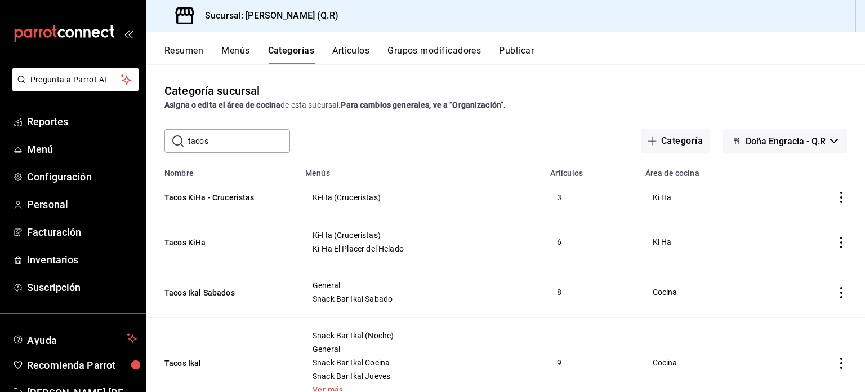
click at [836, 245] on icon "actions" at bounding box center [841, 242] width 11 height 11
click at [795, 270] on span "Editar" at bounding box center [799, 269] width 29 height 12
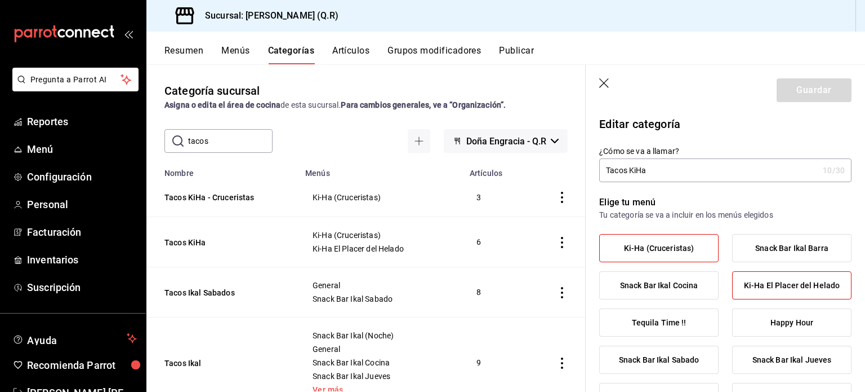
click at [667, 247] on span "Ki-Ha (Cruceristas)" at bounding box center [659, 248] width 70 height 10
click at [0, 0] on input "Ki-Ha (Cruceristas)" at bounding box center [0, 0] width 0 height 0
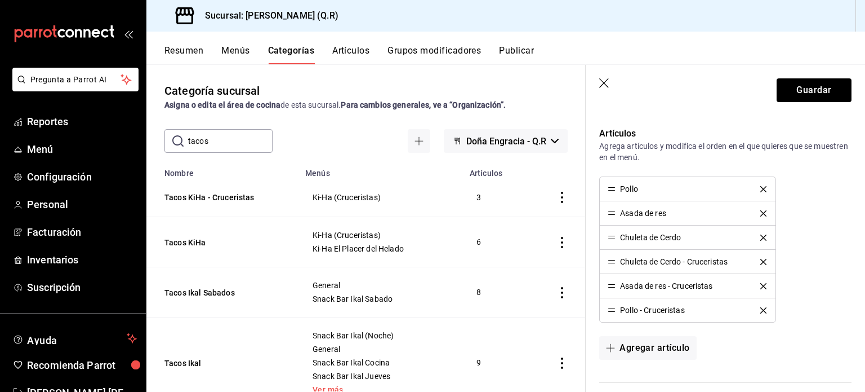
scroll to position [457, 0]
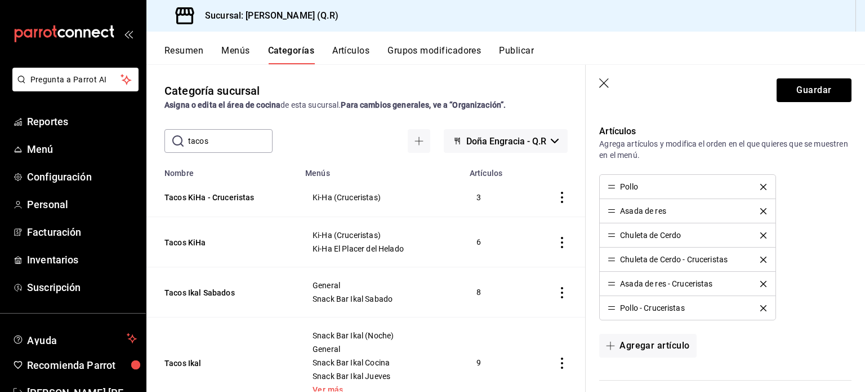
click at [761, 257] on icon "delete" at bounding box center [764, 259] width 6 height 6
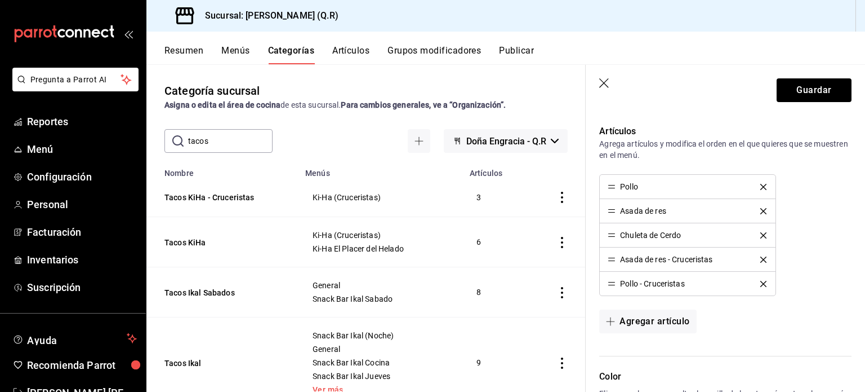
click at [761, 257] on icon "delete" at bounding box center [764, 259] width 6 height 6
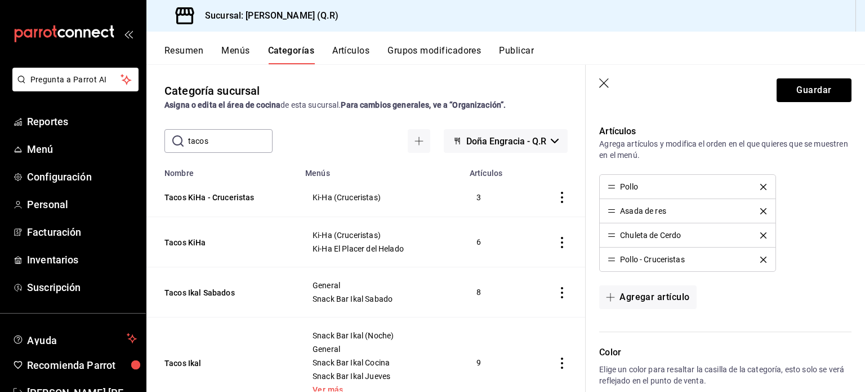
click at [761, 257] on icon "delete" at bounding box center [764, 259] width 6 height 6
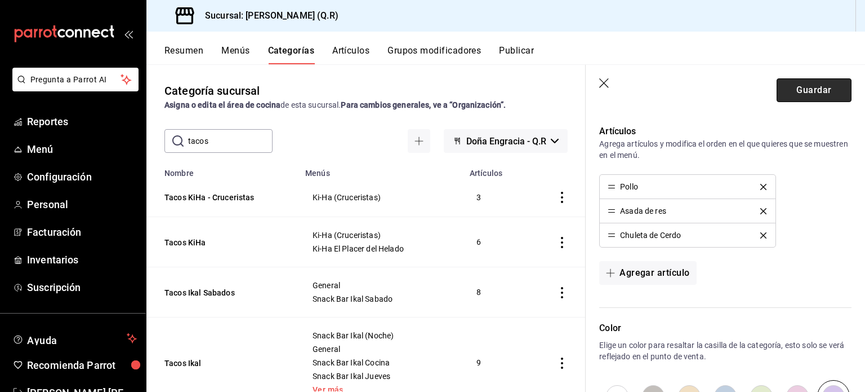
click at [810, 87] on button "Guardar" at bounding box center [814, 90] width 75 height 24
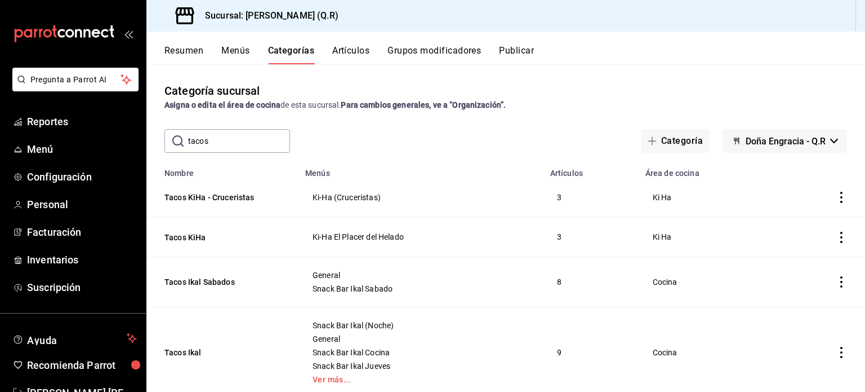
drag, startPoint x: 231, startPoint y: 143, endPoint x: 172, endPoint y: 134, distance: 59.3
click at [172, 134] on div "​ tacos ​" at bounding box center [228, 141] width 126 height 24
click at [523, 49] on button "Publicar" at bounding box center [516, 54] width 35 height 19
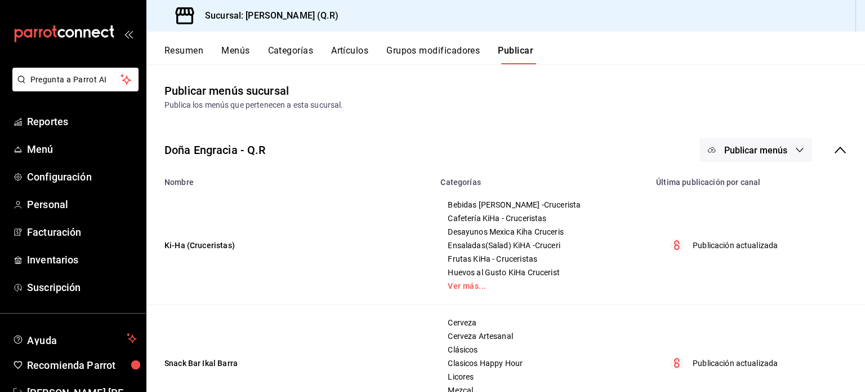
click at [756, 141] on button "Publicar menús" at bounding box center [756, 150] width 113 height 24
click at [759, 186] on span "Punto de venta" at bounding box center [764, 187] width 54 height 12
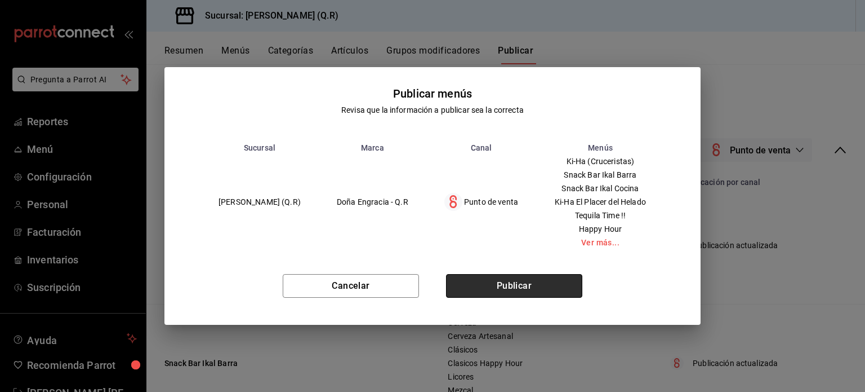
click at [509, 286] on button "Publicar" at bounding box center [514, 286] width 136 height 24
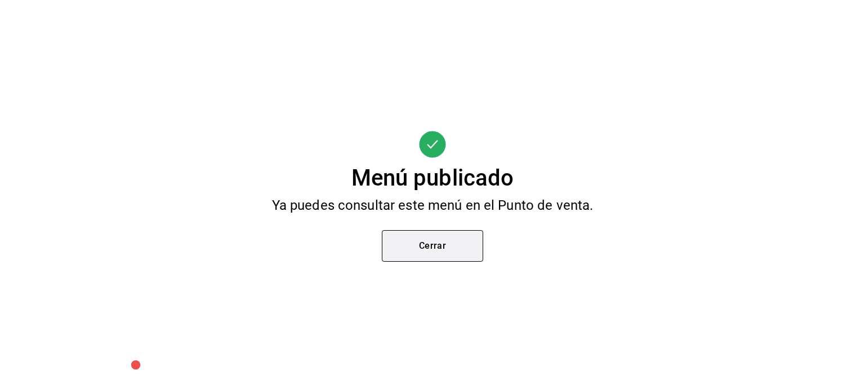
click at [428, 243] on button "Cerrar" at bounding box center [432, 246] width 101 height 32
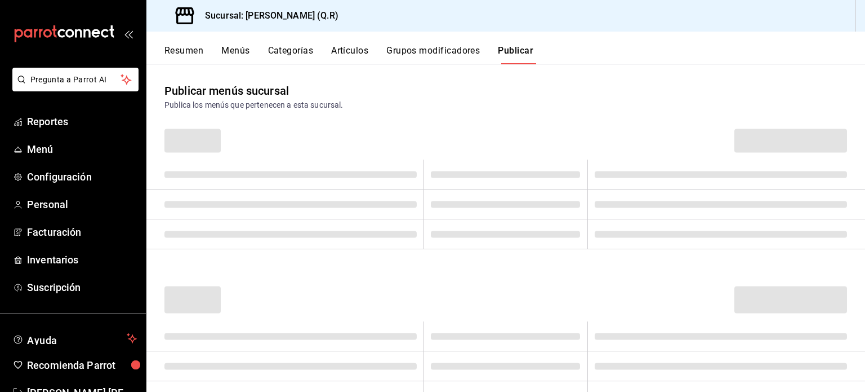
click at [294, 55] on button "Categorías" at bounding box center [291, 54] width 46 height 19
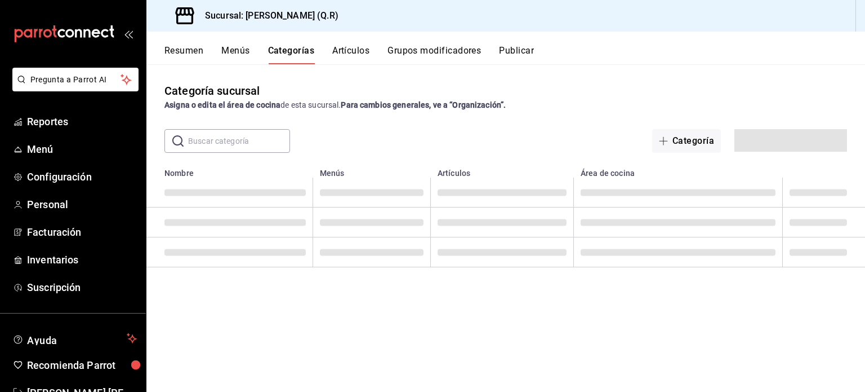
click at [230, 138] on input "text" at bounding box center [239, 141] width 102 height 23
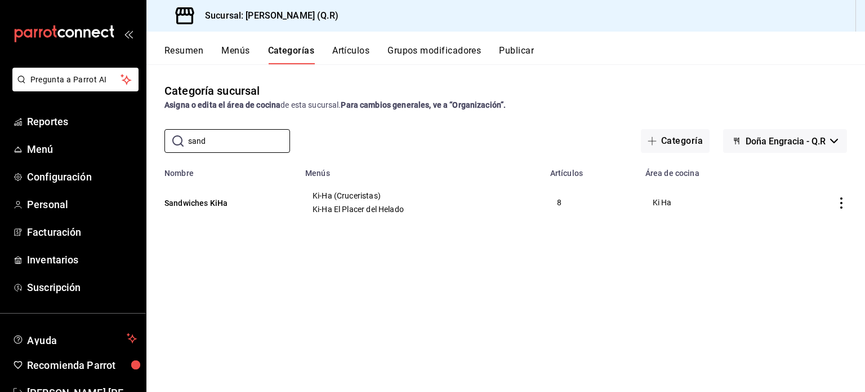
type input "sand"
click at [841, 201] on icon "actions" at bounding box center [841, 202] width 11 height 11
click at [807, 254] on span "Duplicar" at bounding box center [807, 253] width 29 height 12
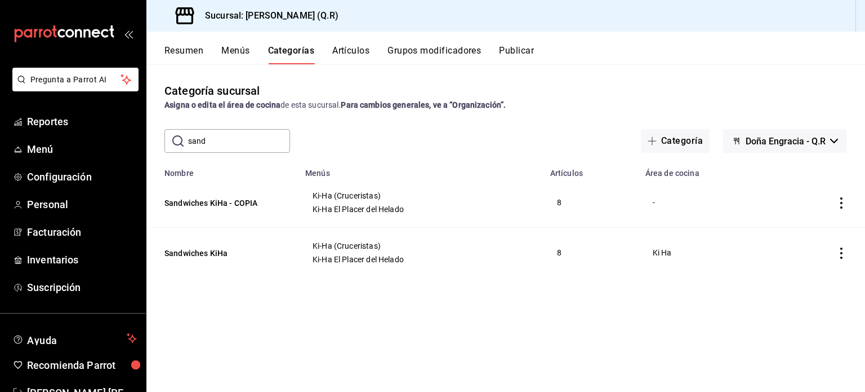
click at [840, 205] on icon "actions" at bounding box center [841, 202] width 11 height 11
click at [807, 230] on span "Editar" at bounding box center [807, 230] width 29 height 12
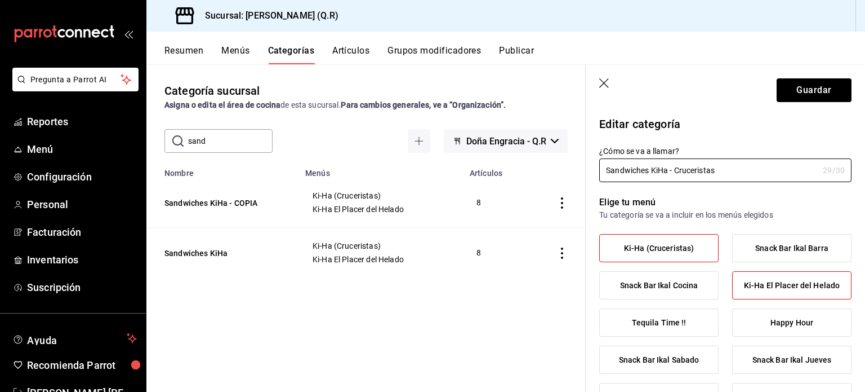
type input "Sandwiches KiHa - Cruceristas"
click at [780, 286] on span "Ki-Ha El Placer del Helado" at bounding box center [792, 286] width 96 height 10
click at [0, 0] on input "Ki-Ha El Placer del Helado" at bounding box center [0, 0] width 0 height 0
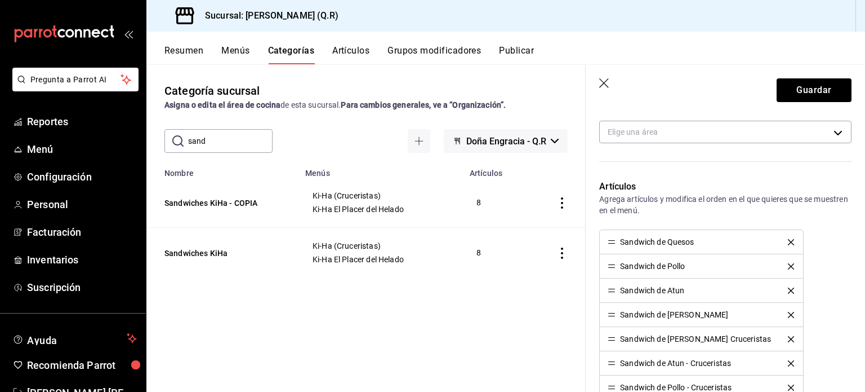
scroll to position [403, 0]
click at [788, 240] on icon "delete" at bounding box center [791, 241] width 6 height 6
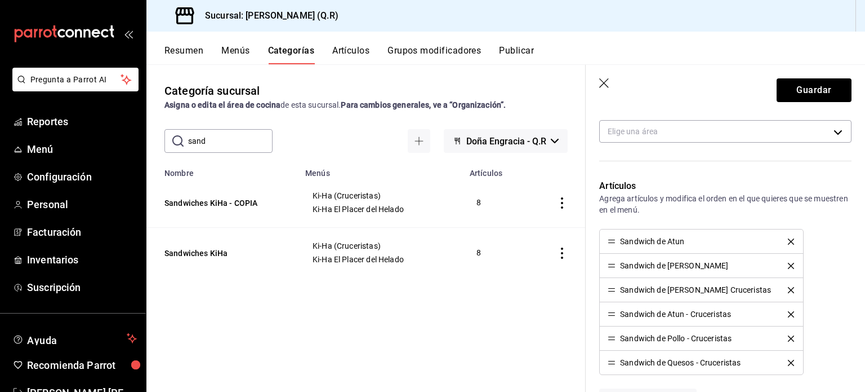
click at [788, 240] on icon "delete" at bounding box center [791, 241] width 6 height 6
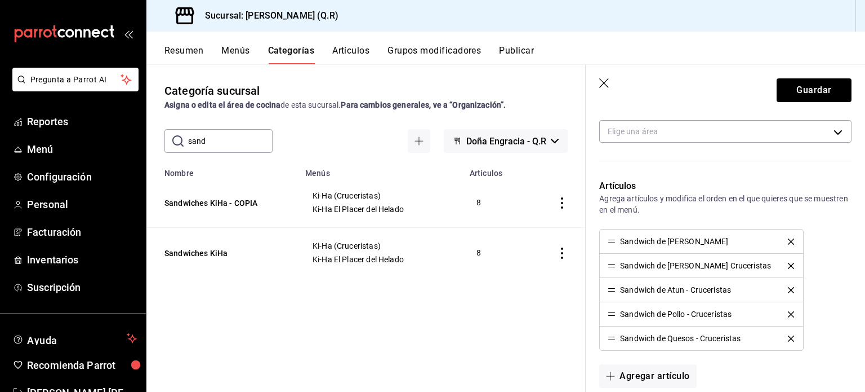
click at [788, 240] on icon "delete" at bounding box center [791, 241] width 6 height 6
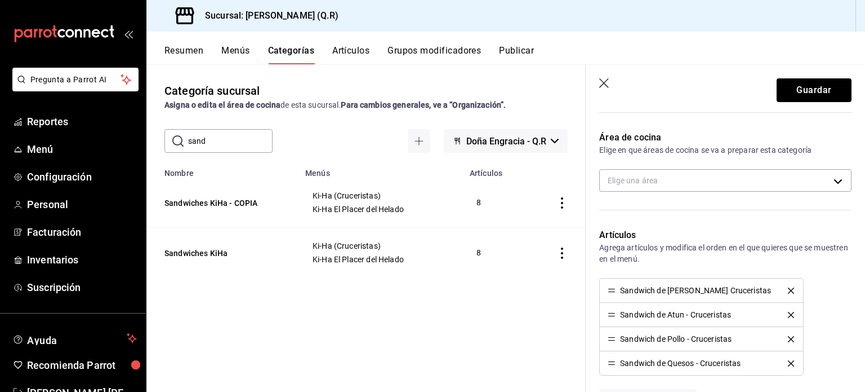
scroll to position [353, 0]
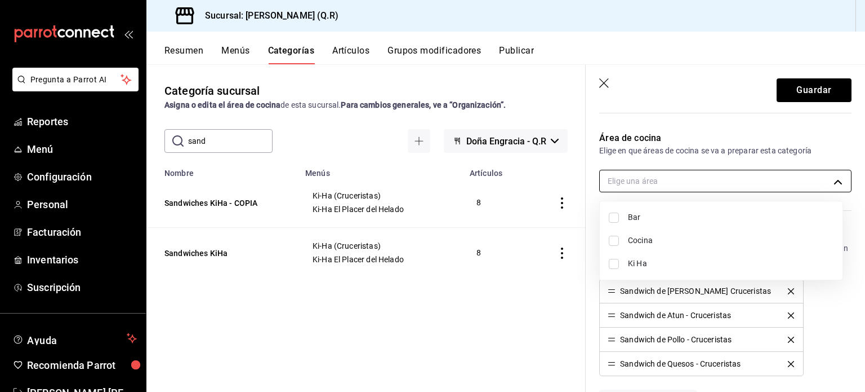
click at [830, 179] on body "Pregunta a Parrot AI Reportes Menú Configuración Personal Facturación Inventari…" at bounding box center [432, 196] width 865 height 392
click at [651, 259] on span "Ki Ha" at bounding box center [731, 263] width 206 height 12
type input "b7170c44-77f3-4d62-89ab-8059bb15bf0a"
checkbox input "true"
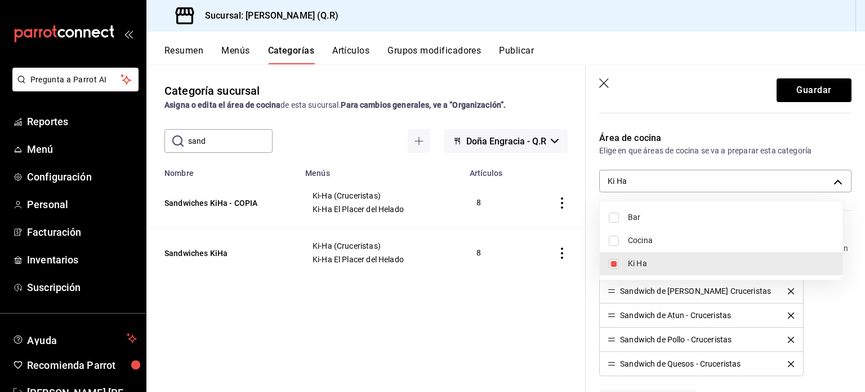
click at [827, 324] on div at bounding box center [432, 196] width 865 height 392
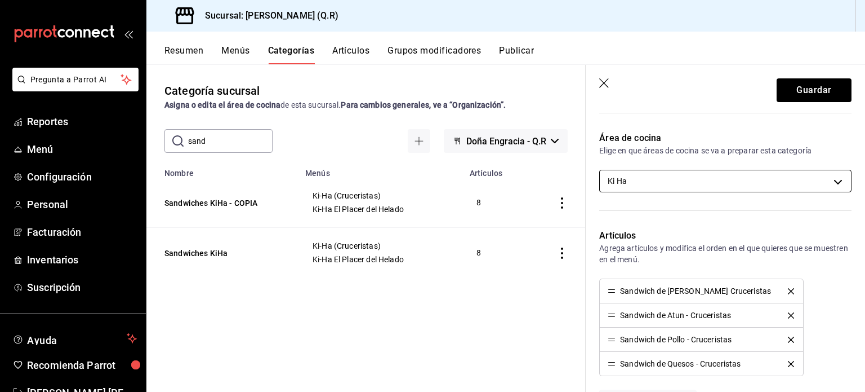
scroll to position [644, 0]
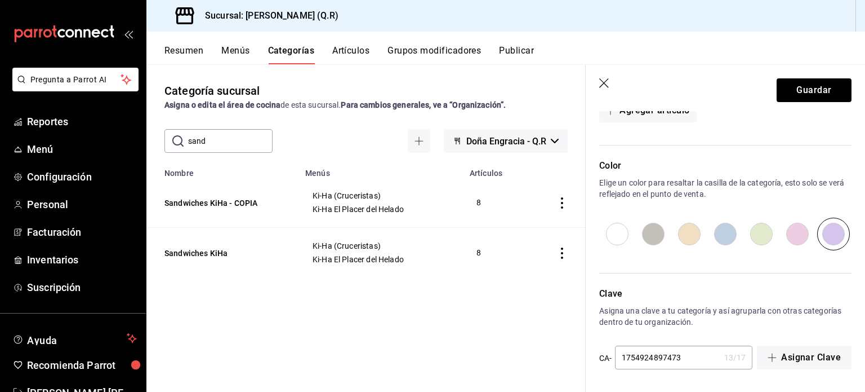
click at [687, 354] on input "1754924897473" at bounding box center [667, 357] width 105 height 23
type input "1754924897474"
click at [801, 94] on button "Guardar" at bounding box center [814, 90] width 75 height 24
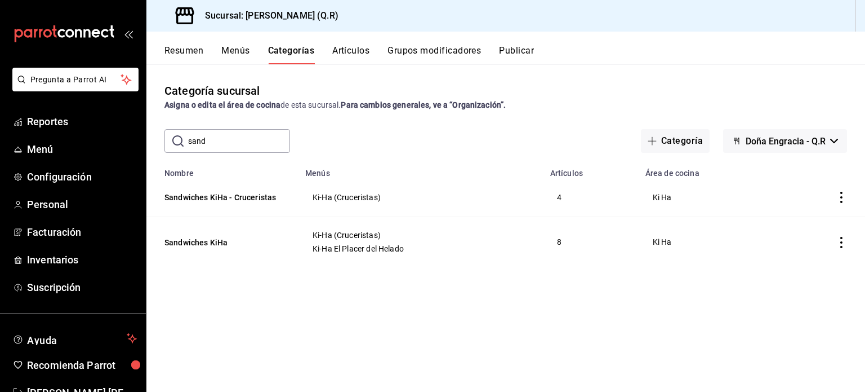
click at [843, 241] on icon "actions" at bounding box center [841, 242] width 11 height 11
click at [805, 268] on span "Editar" at bounding box center [807, 269] width 29 height 12
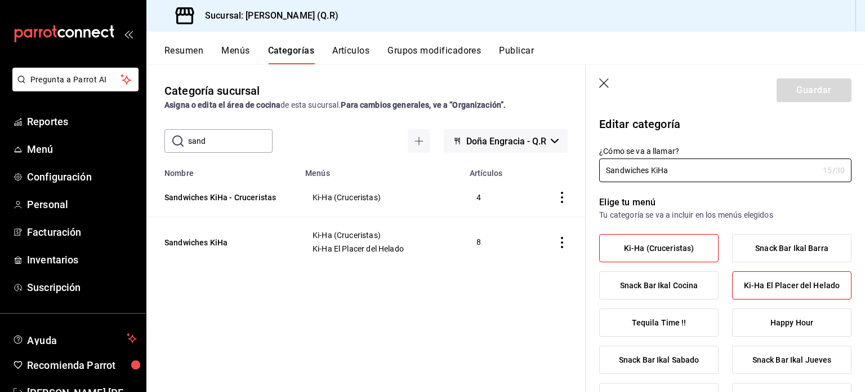
click at [654, 243] on span "Ki-Ha (Cruceristas)" at bounding box center [659, 248] width 70 height 10
click at [0, 0] on input "Ki-Ha (Cruceristas)" at bounding box center [0, 0] width 0 height 0
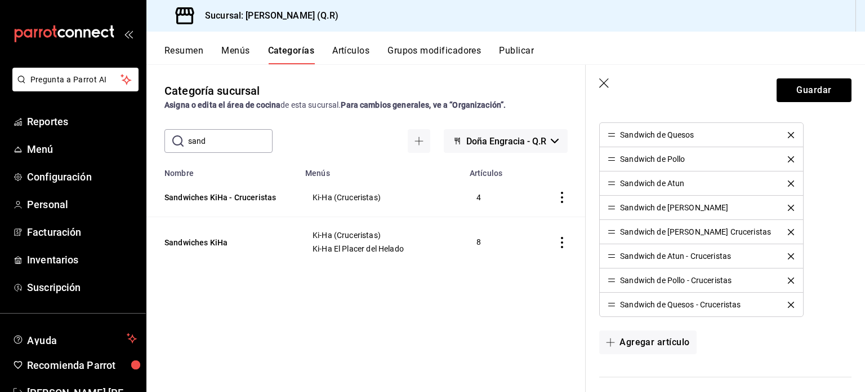
scroll to position [509, 0]
click at [788, 229] on icon "delete" at bounding box center [791, 232] width 6 height 6
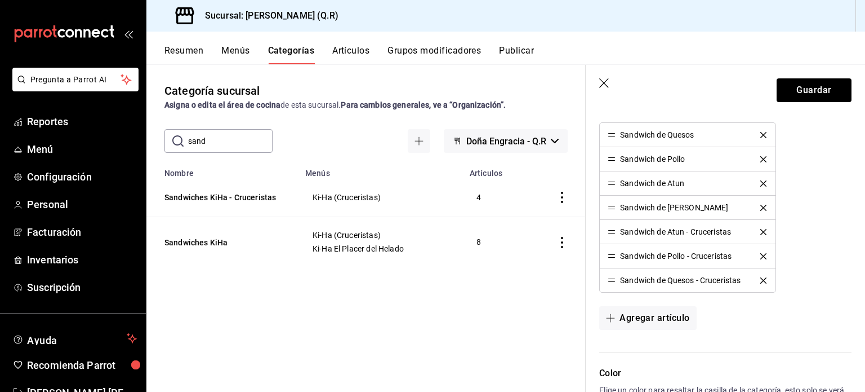
click at [763, 229] on icon "delete" at bounding box center [764, 232] width 6 height 6
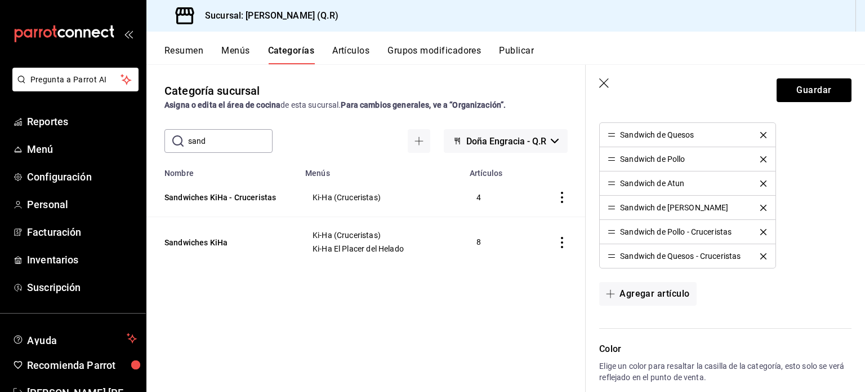
click at [763, 229] on icon "delete" at bounding box center [764, 232] width 6 height 6
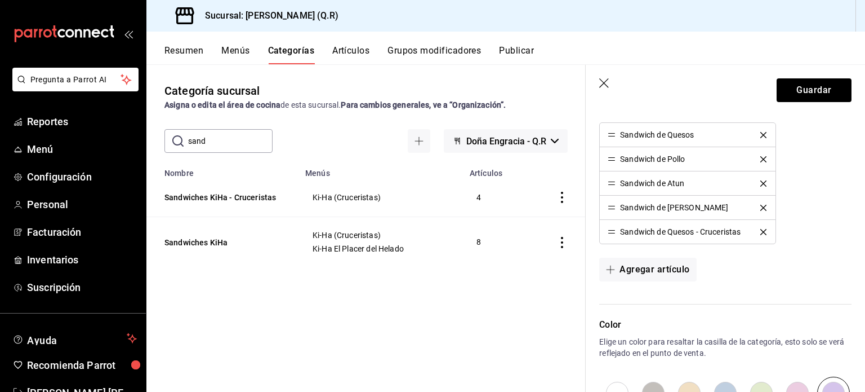
click at [763, 229] on icon "delete" at bounding box center [764, 232] width 6 height 6
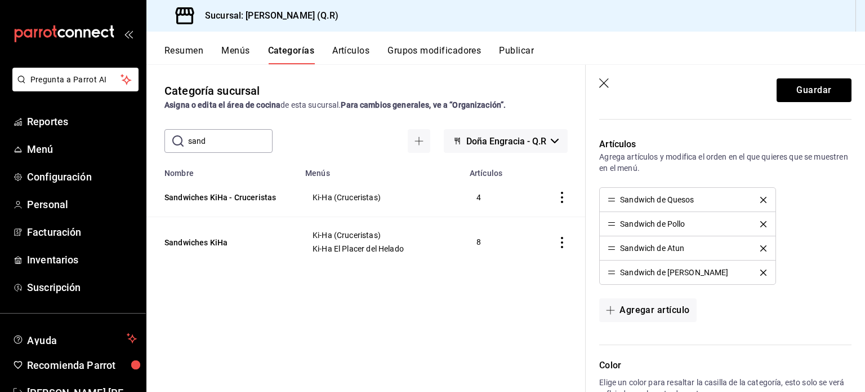
scroll to position [445, 0]
click at [805, 87] on button "Guardar" at bounding box center [814, 90] width 75 height 24
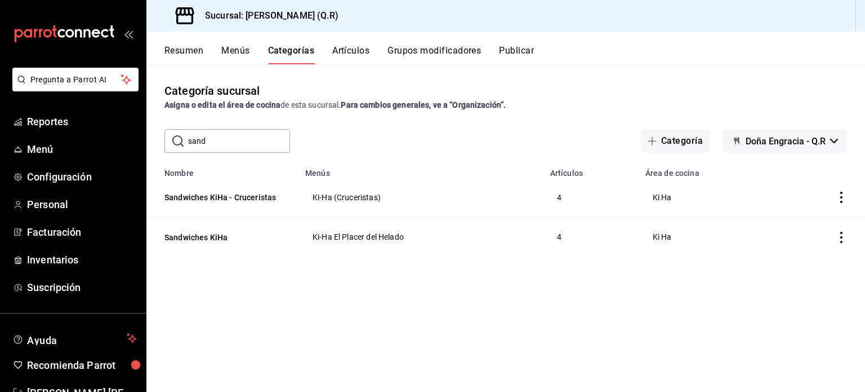
click at [217, 143] on input "sand" at bounding box center [239, 141] width 102 height 23
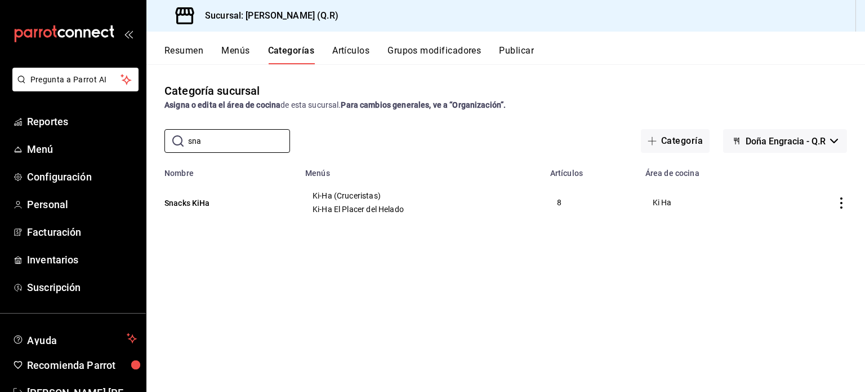
type input "sna"
click at [842, 203] on icon "actions" at bounding box center [842, 202] width 2 height 11
click at [802, 254] on span "Duplicar" at bounding box center [807, 253] width 29 height 12
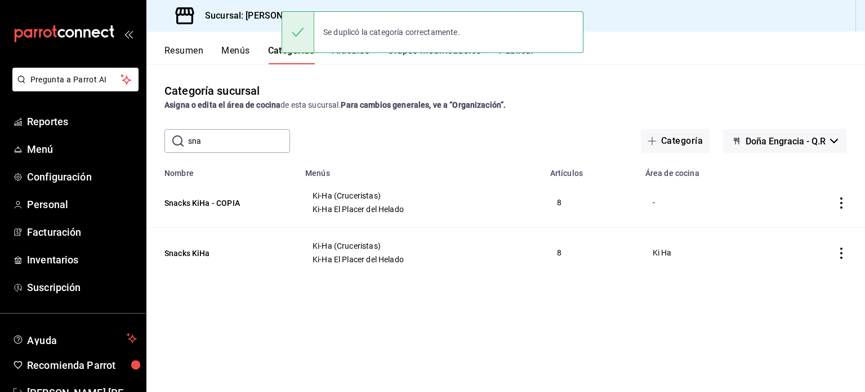
click at [844, 202] on icon "actions" at bounding box center [841, 202] width 11 height 11
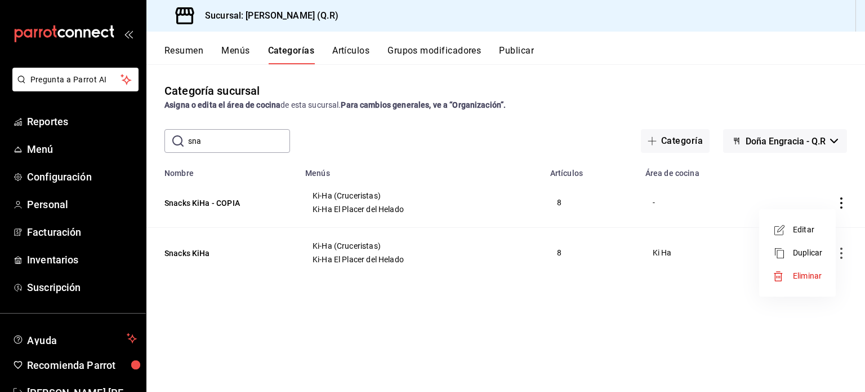
click at [810, 225] on span "Editar" at bounding box center [807, 230] width 29 height 12
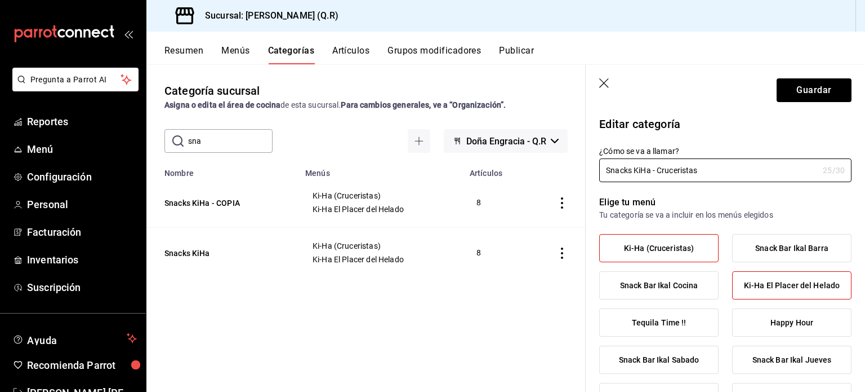
type input "Snacks KiHa - Cruceristas"
click at [787, 287] on span "Ki-Ha El Placer del Helado" at bounding box center [792, 286] width 96 height 10
click at [0, 0] on input "Ki-Ha El Placer del Helado" at bounding box center [0, 0] width 0 height 0
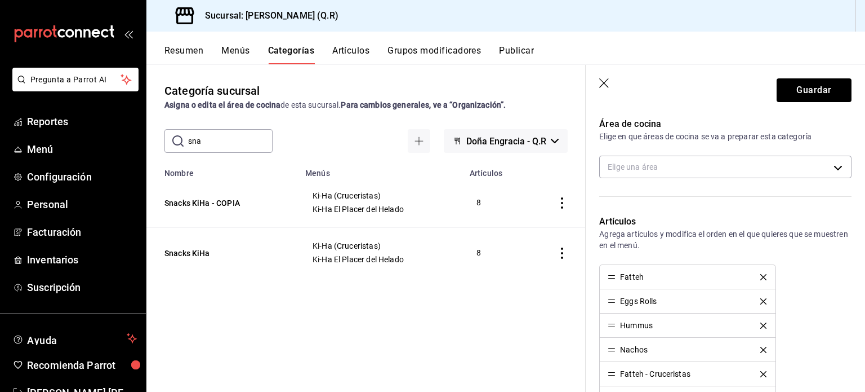
scroll to position [367, 0]
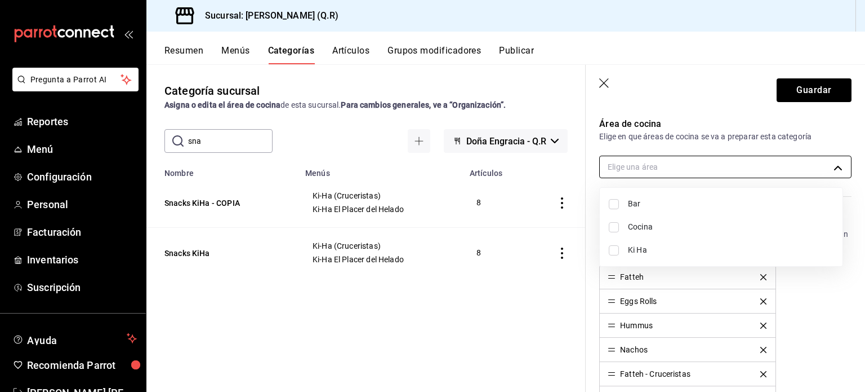
click at [827, 165] on body "Pregunta a Parrot AI Reportes Menú Configuración Personal Facturación Inventari…" at bounding box center [432, 196] width 865 height 392
click at [649, 253] on span "Ki Ha" at bounding box center [731, 250] width 206 height 12
type input "b7170c44-77f3-4d62-89ab-8059bb15bf0a"
checkbox input "true"
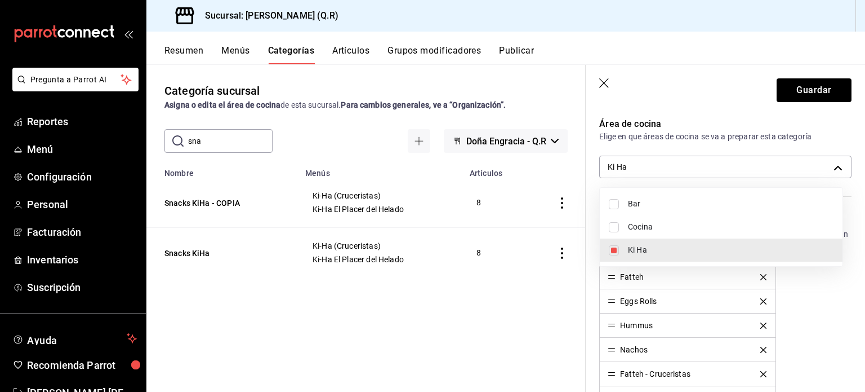
click at [812, 285] on div at bounding box center [432, 196] width 865 height 392
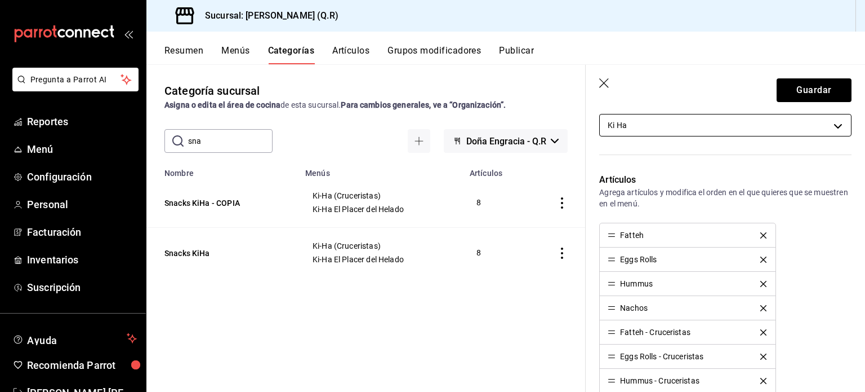
scroll to position [426, 0]
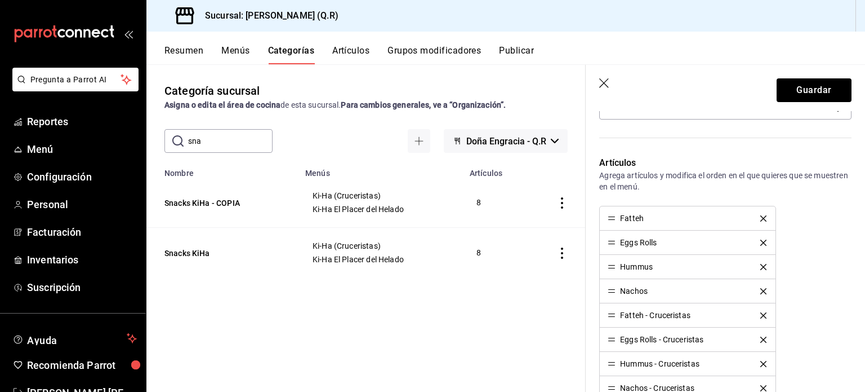
click at [761, 217] on icon "delete" at bounding box center [764, 218] width 6 height 6
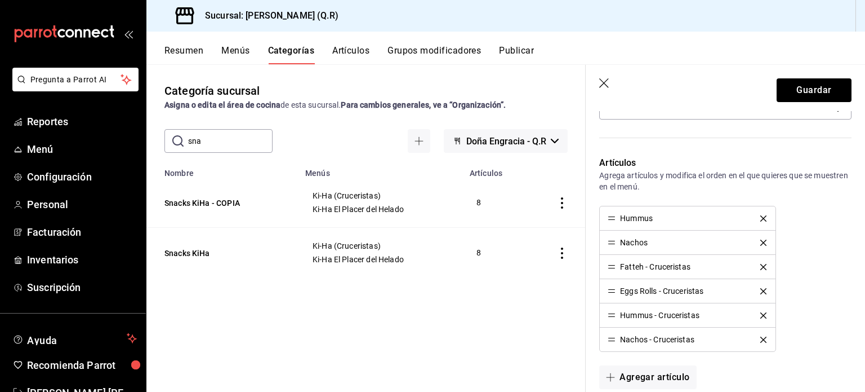
click at [761, 217] on icon "delete" at bounding box center [764, 218] width 6 height 6
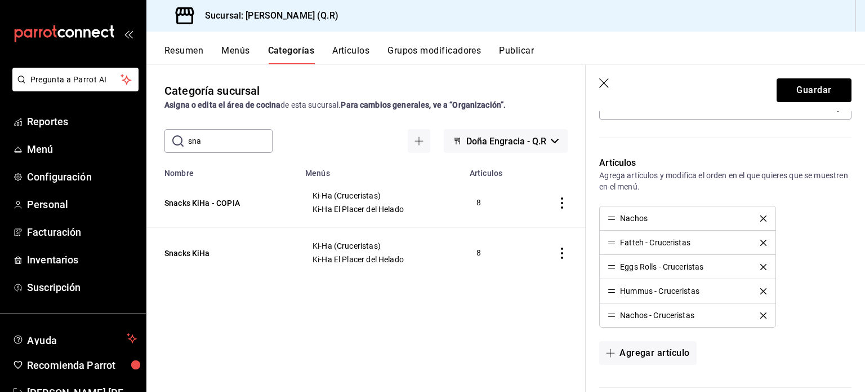
click at [761, 217] on icon "delete" at bounding box center [764, 218] width 6 height 6
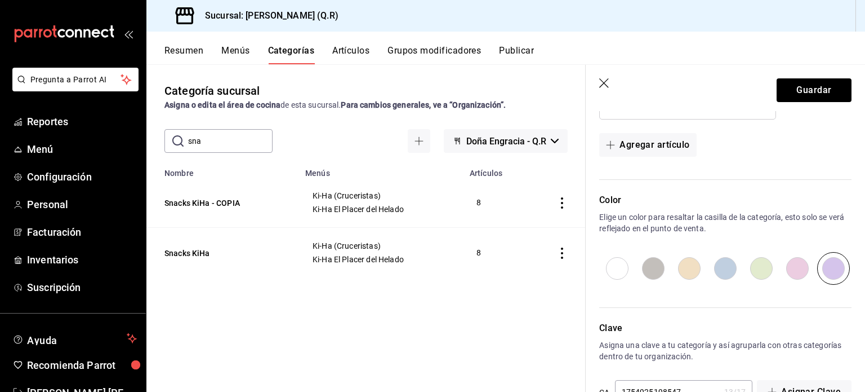
scroll to position [644, 0]
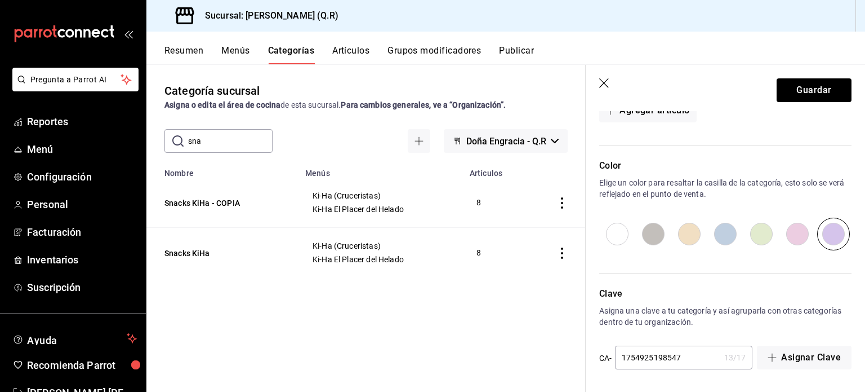
click at [685, 356] on input "1754925198547" at bounding box center [667, 357] width 105 height 23
type input "1754925198548"
click at [807, 92] on button "Guardar" at bounding box center [814, 90] width 75 height 24
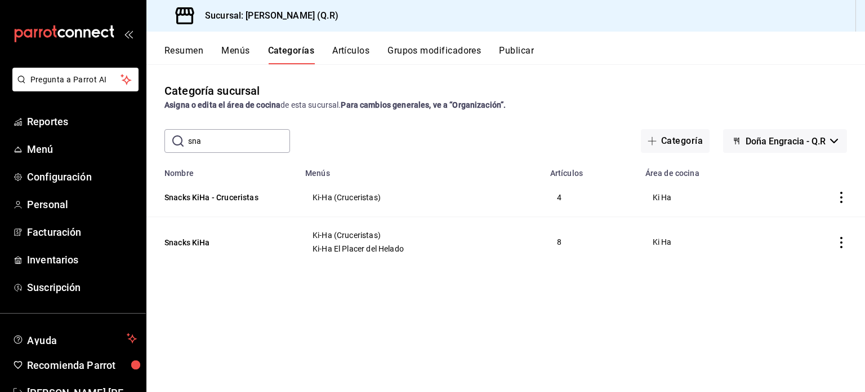
click at [843, 243] on icon "actions" at bounding box center [841, 242] width 11 height 11
click at [806, 269] on span "Editar" at bounding box center [807, 269] width 29 height 12
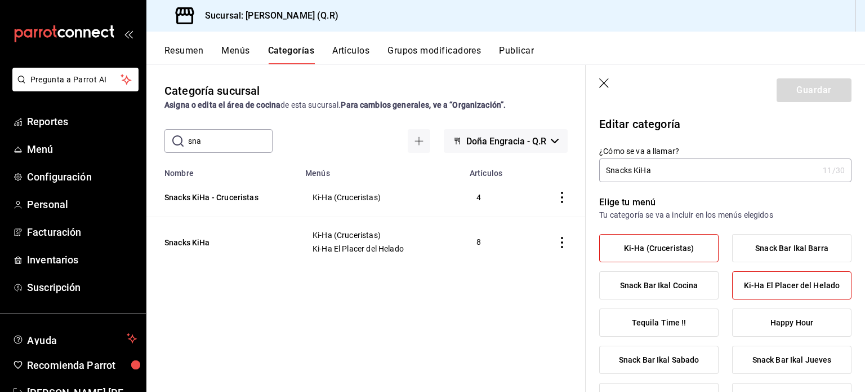
click at [659, 247] on span "Ki-Ha (Cruceristas)" at bounding box center [659, 248] width 70 height 10
click at [0, 0] on input "Ki-Ha (Cruceristas)" at bounding box center [0, 0] width 0 height 0
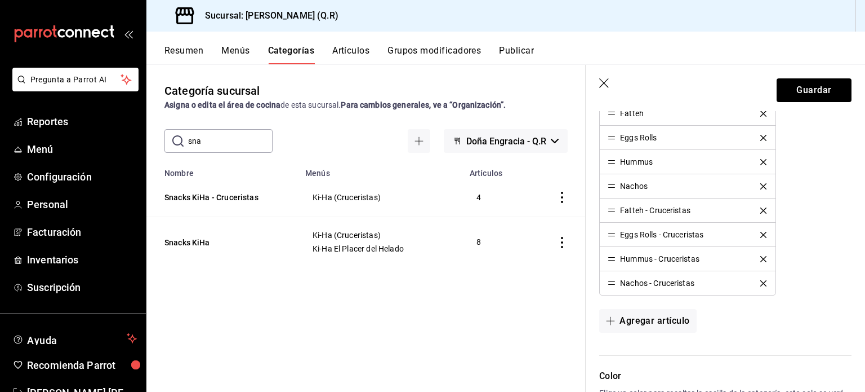
scroll to position [531, 0]
click at [761, 207] on icon "delete" at bounding box center [764, 210] width 6 height 6
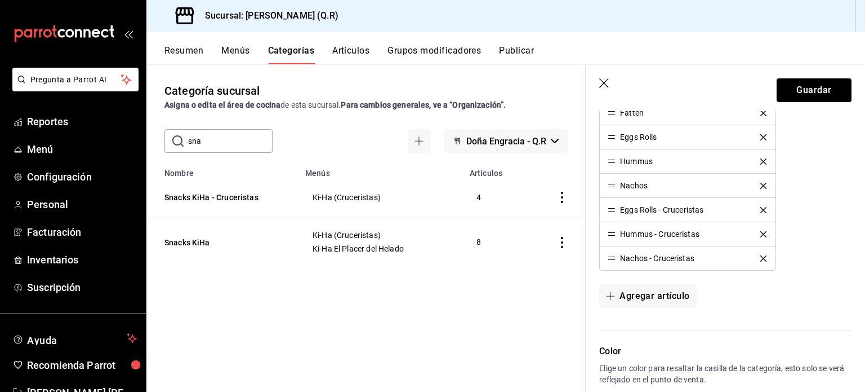
click at [761, 207] on icon "delete" at bounding box center [764, 210] width 6 height 6
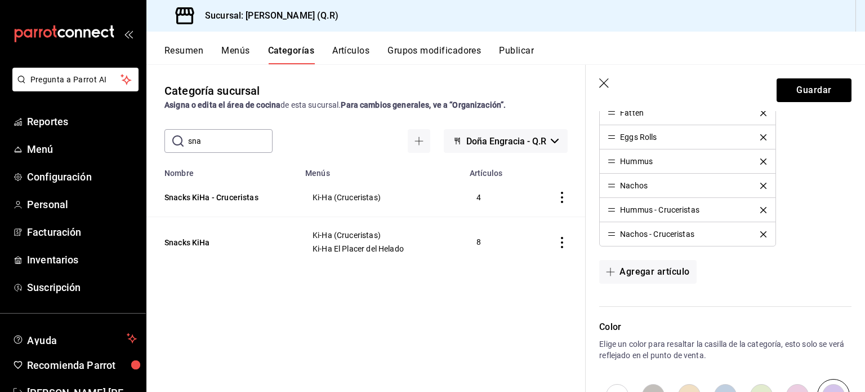
click at [761, 207] on icon "delete" at bounding box center [764, 210] width 6 height 6
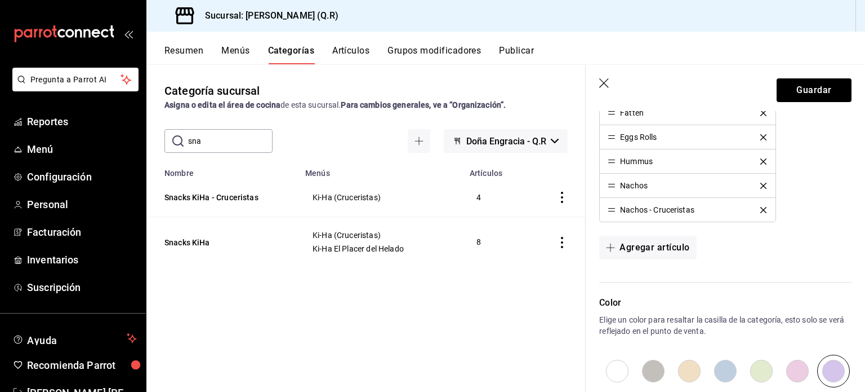
click at [761, 207] on icon "delete" at bounding box center [764, 210] width 6 height 6
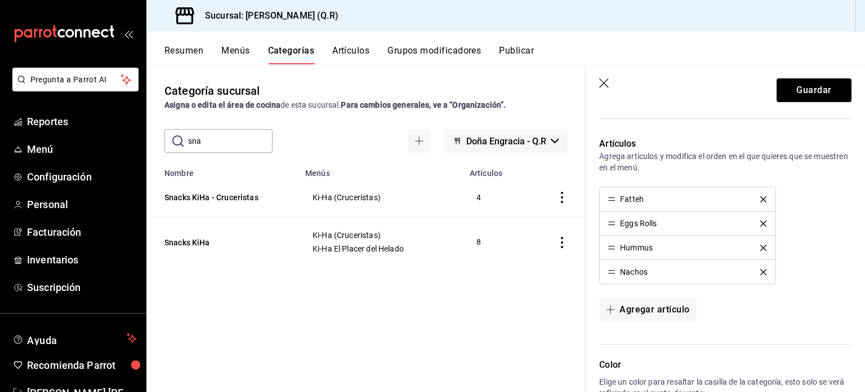
scroll to position [466, 0]
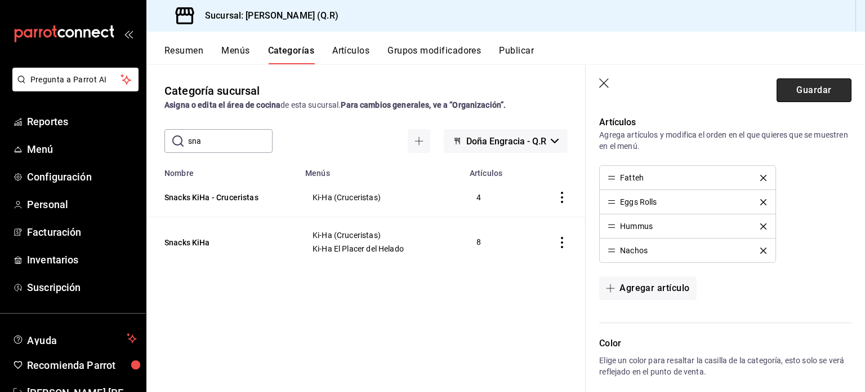
click at [808, 90] on button "Guardar" at bounding box center [814, 90] width 75 height 24
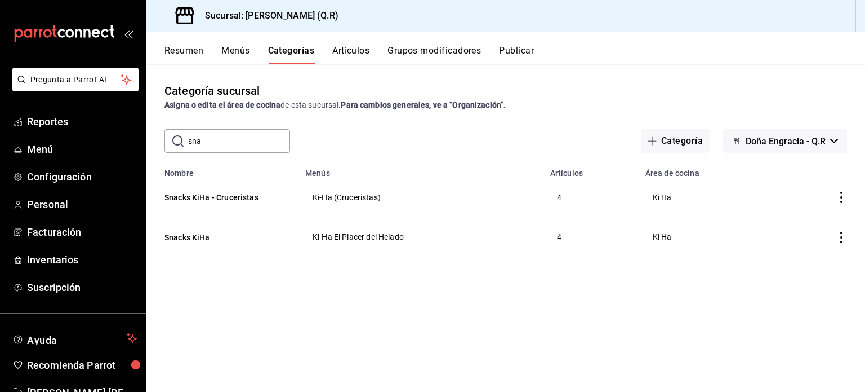
drag, startPoint x: 227, startPoint y: 141, endPoint x: 175, endPoint y: 141, distance: 51.8
click at [175, 141] on div "​ sna ​" at bounding box center [228, 141] width 126 height 24
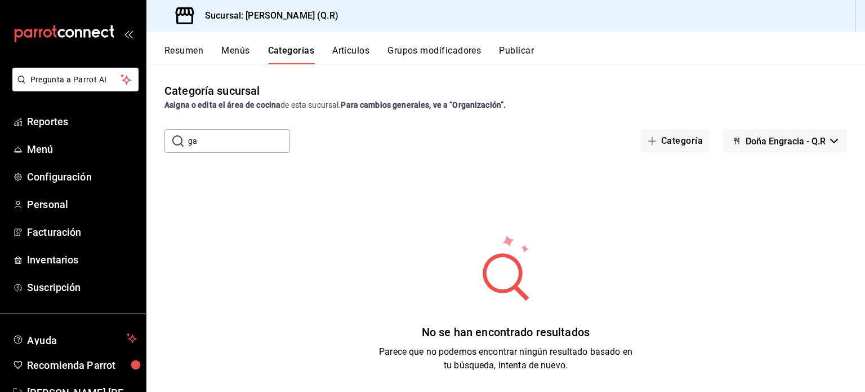
type input "g"
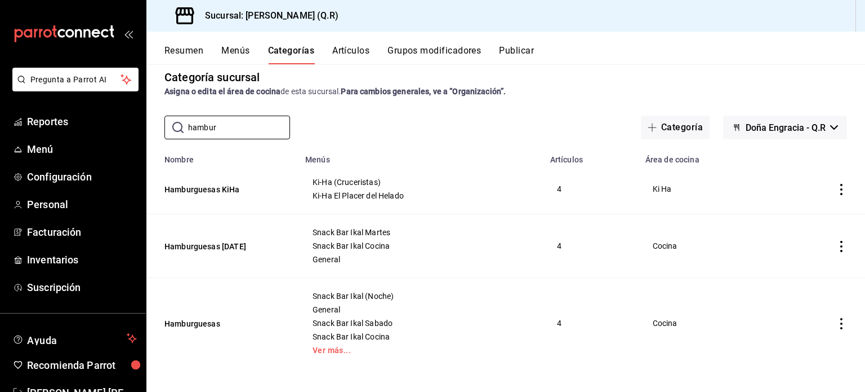
scroll to position [17, 0]
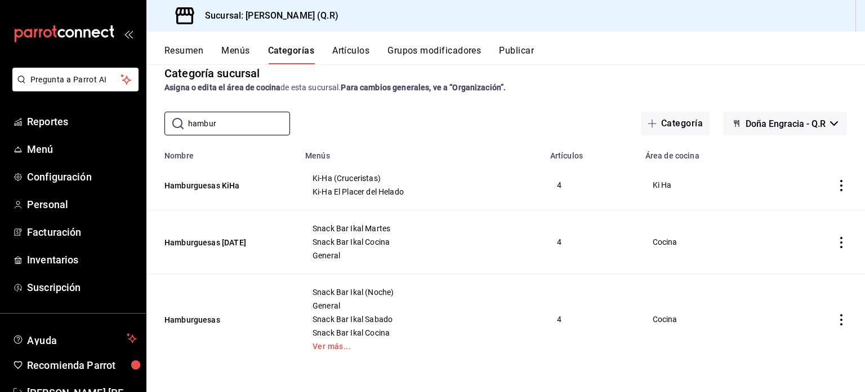
type input "hambur"
click at [836, 189] on icon "actions" at bounding box center [841, 185] width 11 height 11
click at [803, 238] on span "Duplicar" at bounding box center [799, 235] width 29 height 12
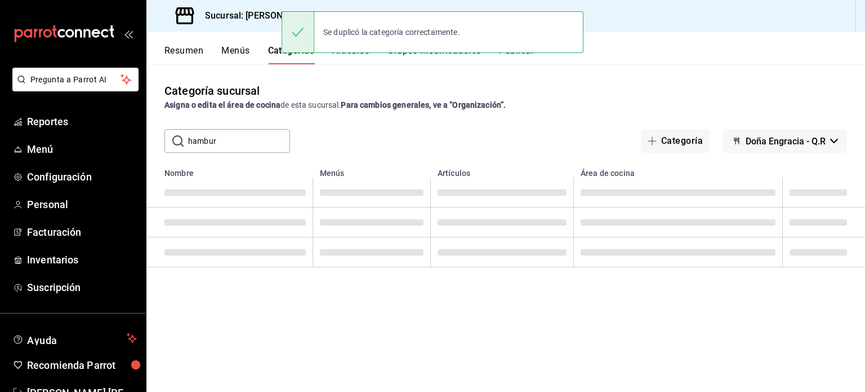
scroll to position [0, 0]
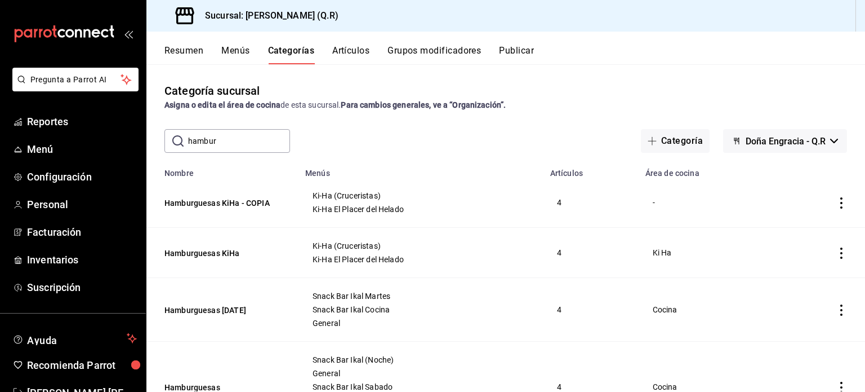
click at [836, 200] on icon "actions" at bounding box center [841, 202] width 11 height 11
click at [800, 228] on span "Editar" at bounding box center [799, 230] width 29 height 12
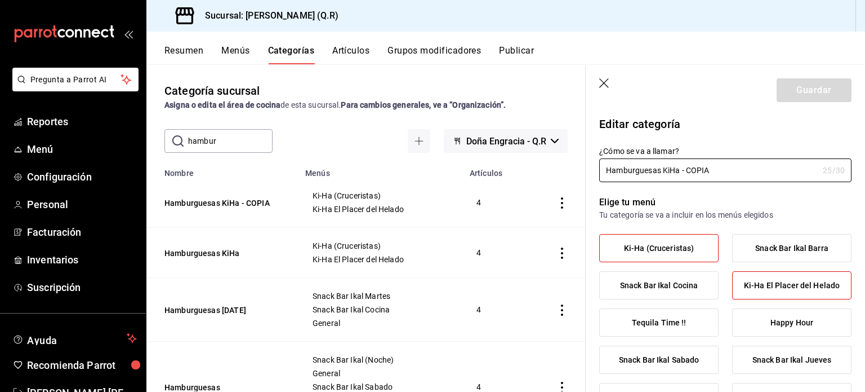
radio input "false"
radio input "true"
click at [715, 168] on input "Hamburguesas KiHa - COPIA" at bounding box center [708, 170] width 219 height 23
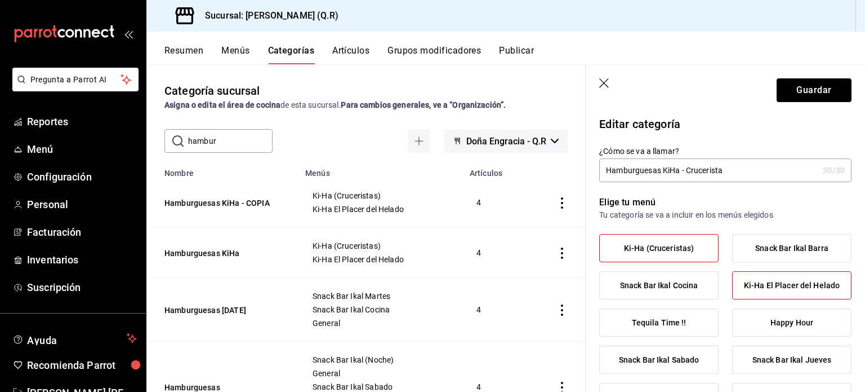
click at [779, 289] on span "Ki-Ha El Placer del Helado" at bounding box center [792, 286] width 96 height 10
click at [0, 0] on input "Ki-Ha El Placer del Helado" at bounding box center [0, 0] width 0 height 0
click at [737, 171] on input "Hamburguesas KiHa - Crucerista" at bounding box center [708, 170] width 219 height 23
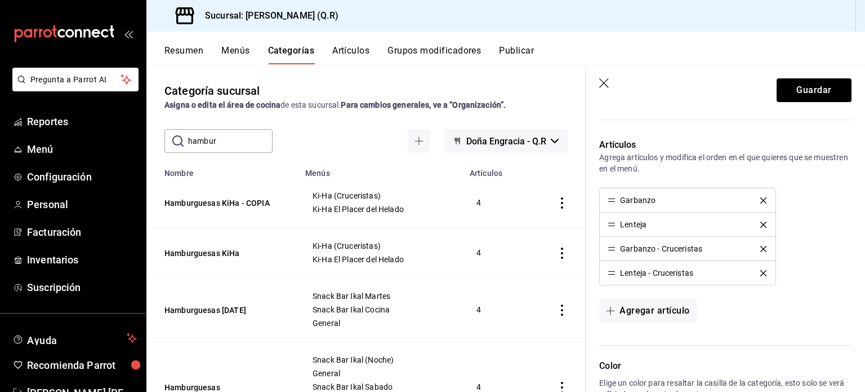
scroll to position [451, 0]
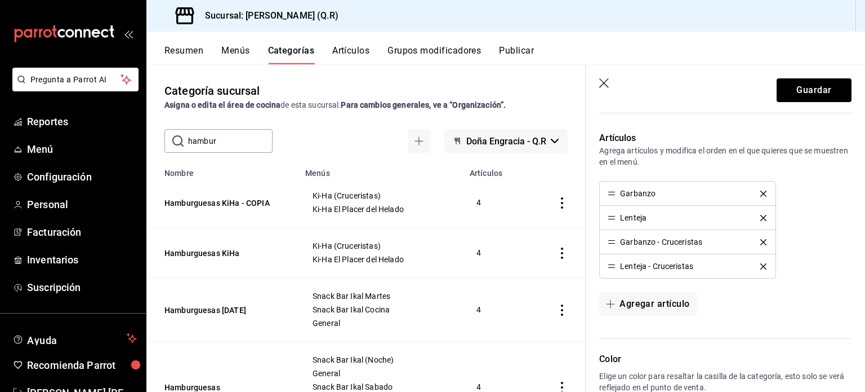
type input "Hamburguesas KiHa -Cruceristas"
click at [761, 191] on icon "delete" at bounding box center [764, 193] width 6 height 6
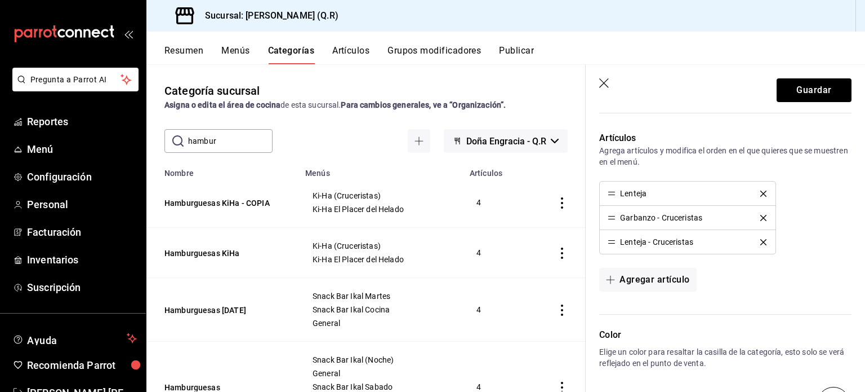
click at [761, 191] on icon "delete" at bounding box center [764, 193] width 6 height 6
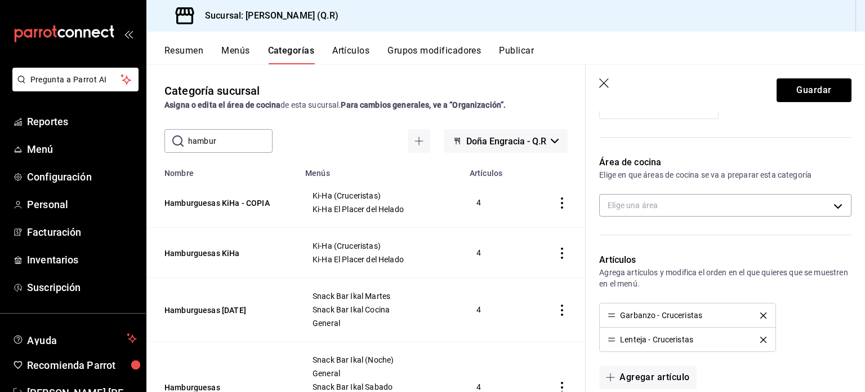
scroll to position [279, 0]
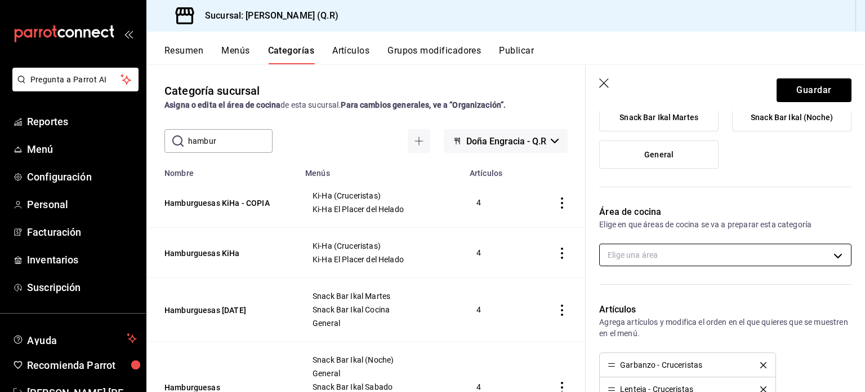
click at [833, 254] on body "Pregunta a Parrot AI Reportes Menú Configuración Personal Facturación Inventari…" at bounding box center [432, 196] width 865 height 392
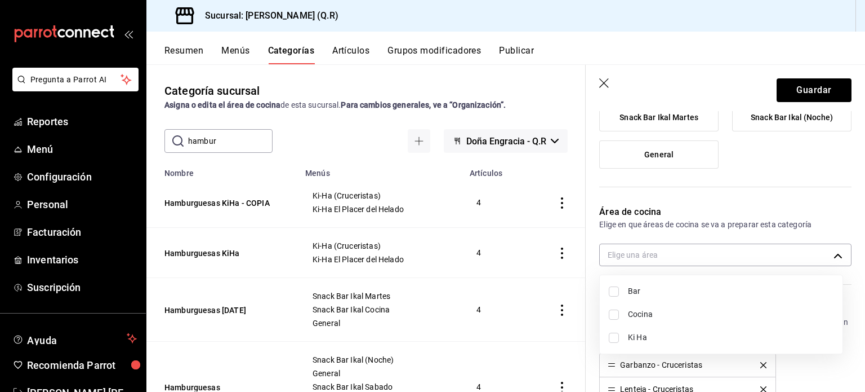
click at [643, 333] on span "Ki Ha" at bounding box center [731, 337] width 206 height 12
type input "b7170c44-77f3-4d62-89ab-8059bb15bf0a"
checkbox input "true"
click at [749, 202] on div at bounding box center [432, 196] width 865 height 392
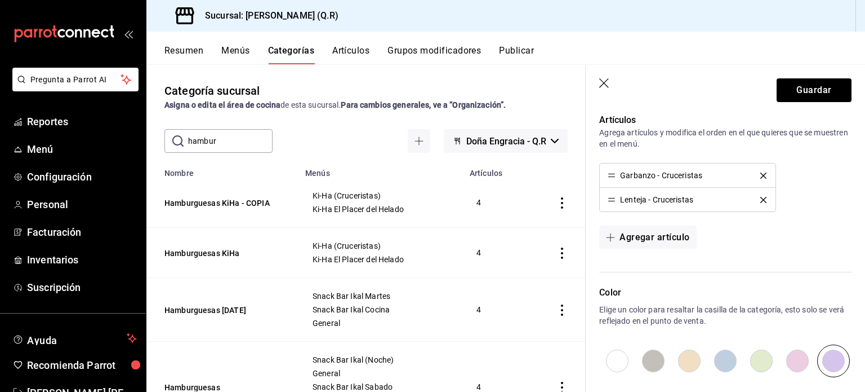
scroll to position [596, 0]
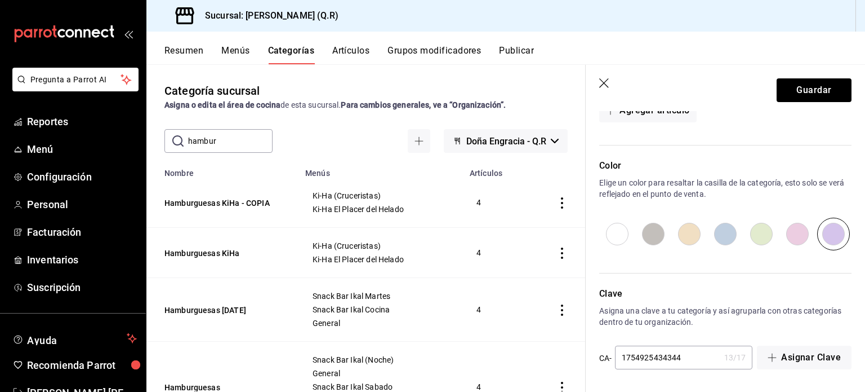
click at [695, 359] on input "1754925434344" at bounding box center [667, 357] width 105 height 23
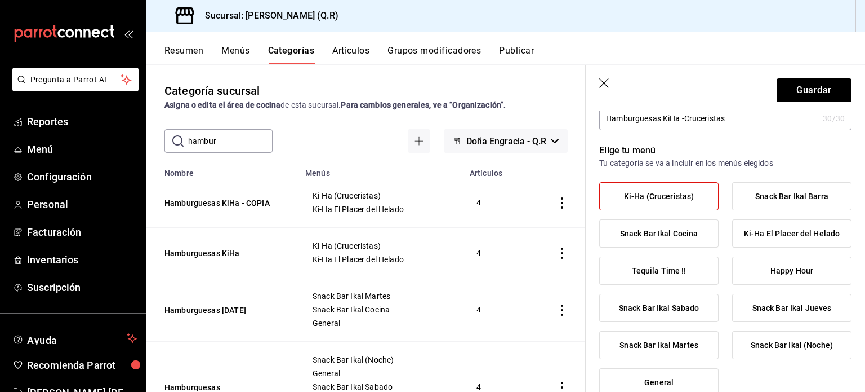
scroll to position [0, 0]
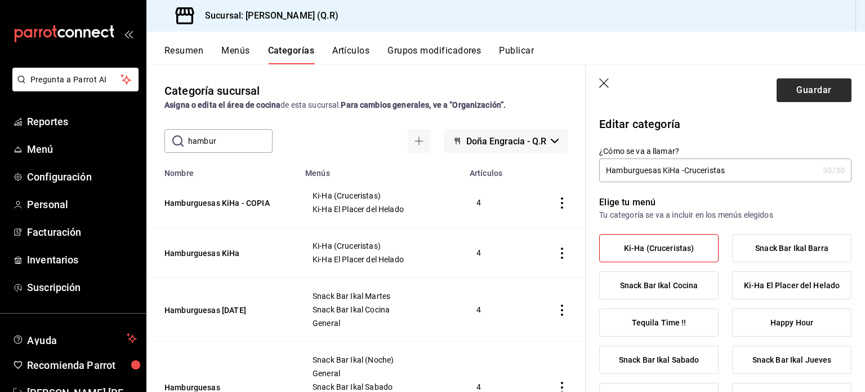
type input "1754925434345"
click at [805, 92] on button "Guardar" at bounding box center [814, 90] width 75 height 24
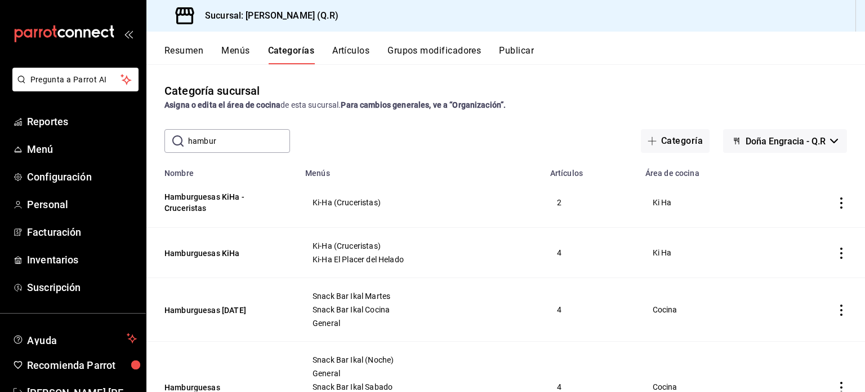
click at [836, 252] on icon "actions" at bounding box center [841, 252] width 11 height 11
click at [793, 278] on span "Editar" at bounding box center [799, 279] width 29 height 12
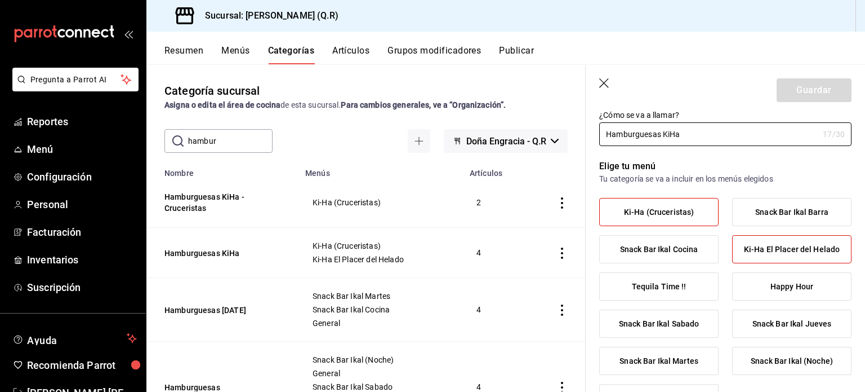
scroll to position [52, 0]
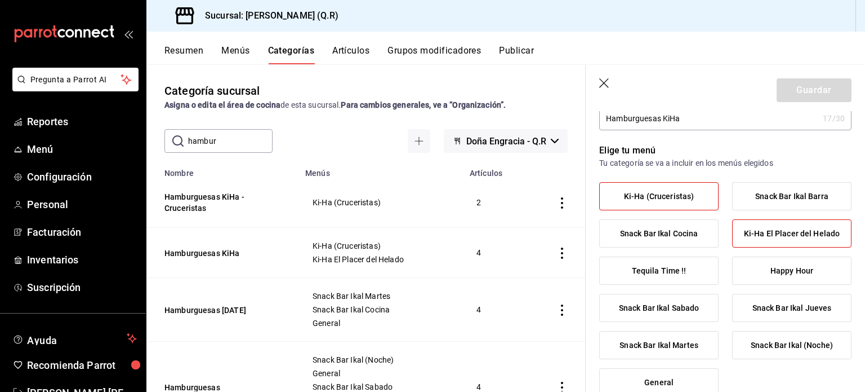
click at [673, 199] on span "Ki-Ha (Cruceristas)" at bounding box center [659, 197] width 70 height 10
click at [0, 0] on input "Ki-Ha (Cruceristas)" at bounding box center [0, 0] width 0 height 0
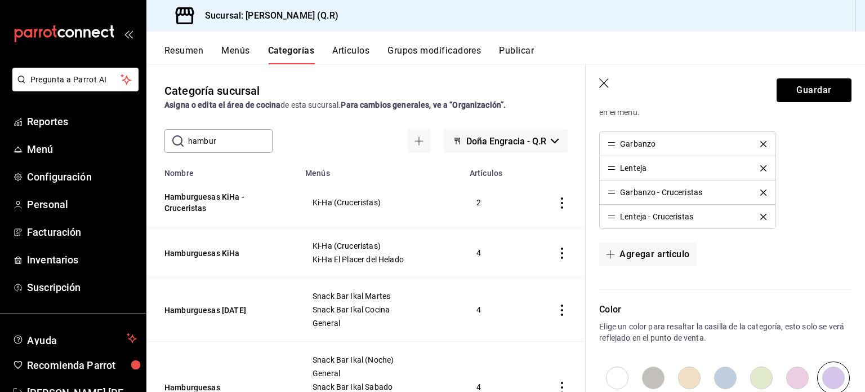
scroll to position [532, 0]
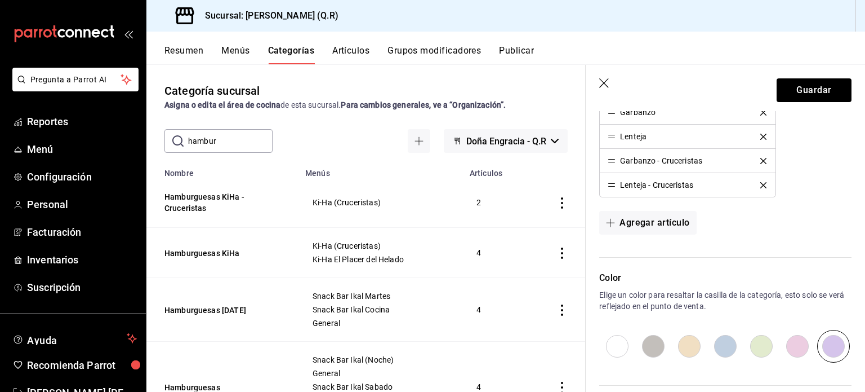
click at [761, 159] on icon "delete" at bounding box center [764, 161] width 6 height 6
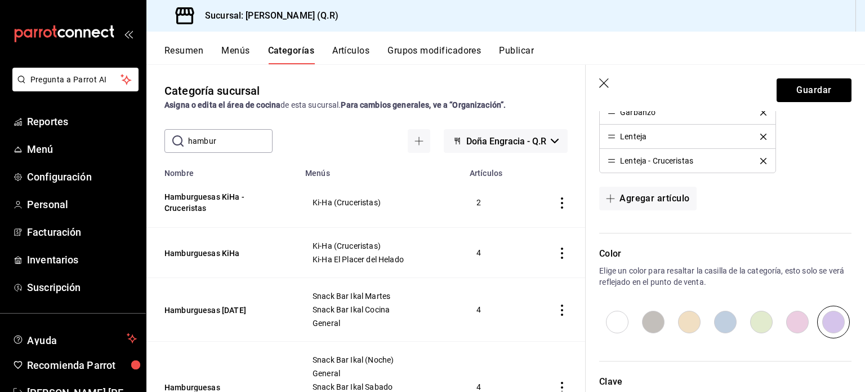
click at [761, 160] on icon "delete" at bounding box center [764, 161] width 6 height 6
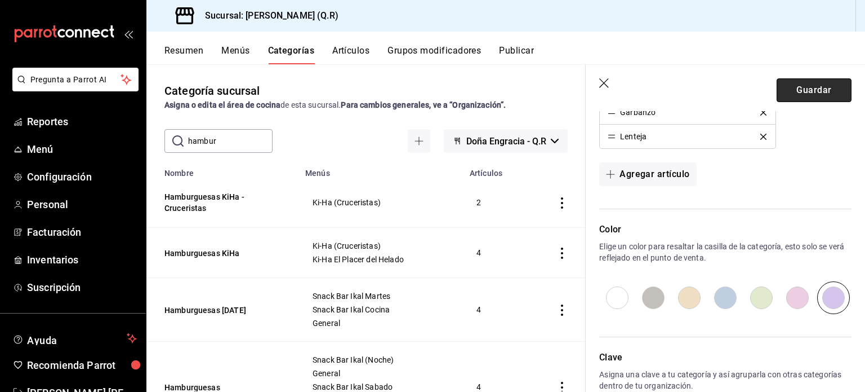
click at [800, 89] on button "Guardar" at bounding box center [814, 90] width 75 height 24
